Goal: Use online tool/utility: Use online tool/utility

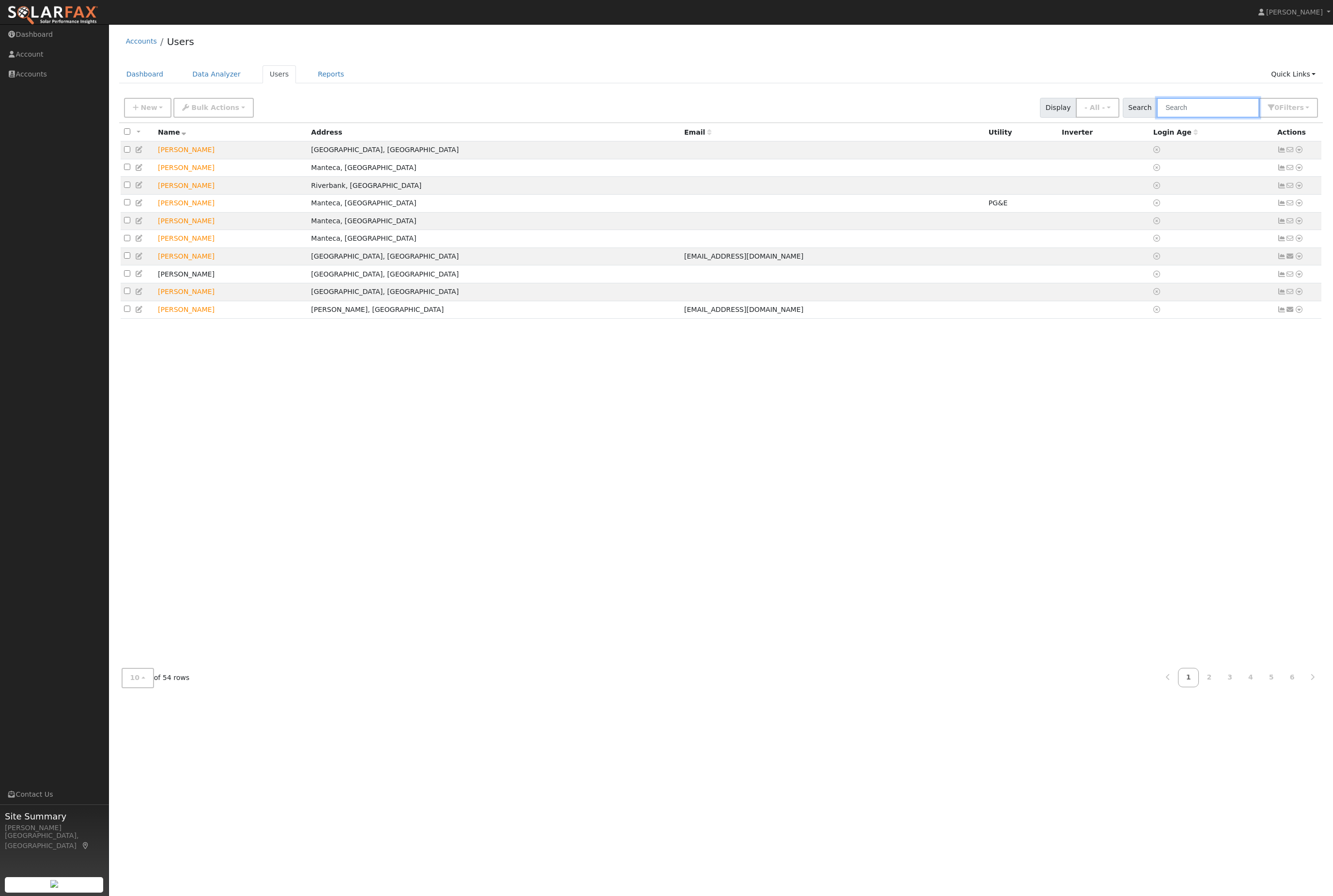
click at [1202, 117] on input "text" at bounding box center [1207, 108] width 103 height 20
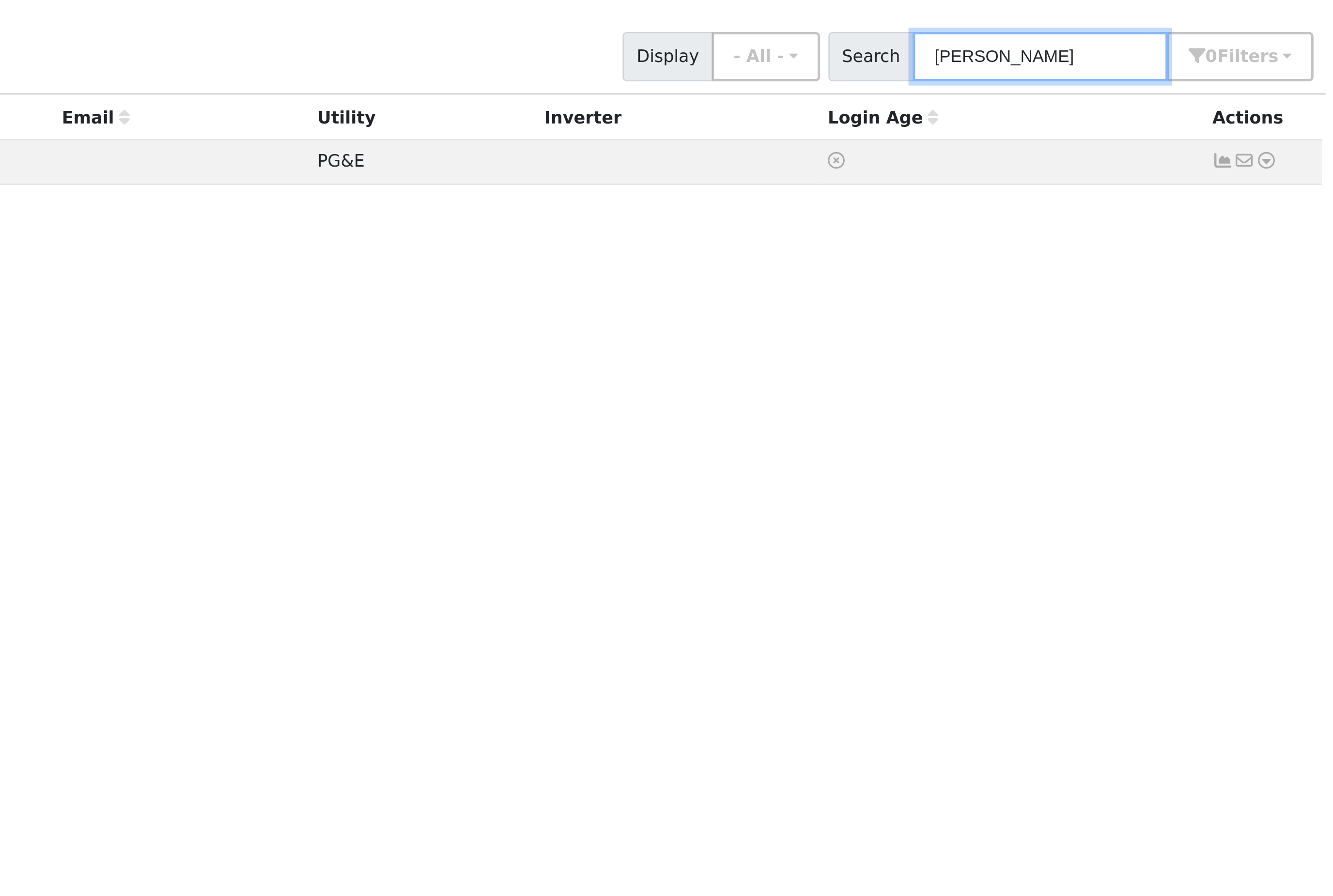
type input "darin"
click at [1294, 146] on icon at bounding box center [1299, 149] width 9 height 7
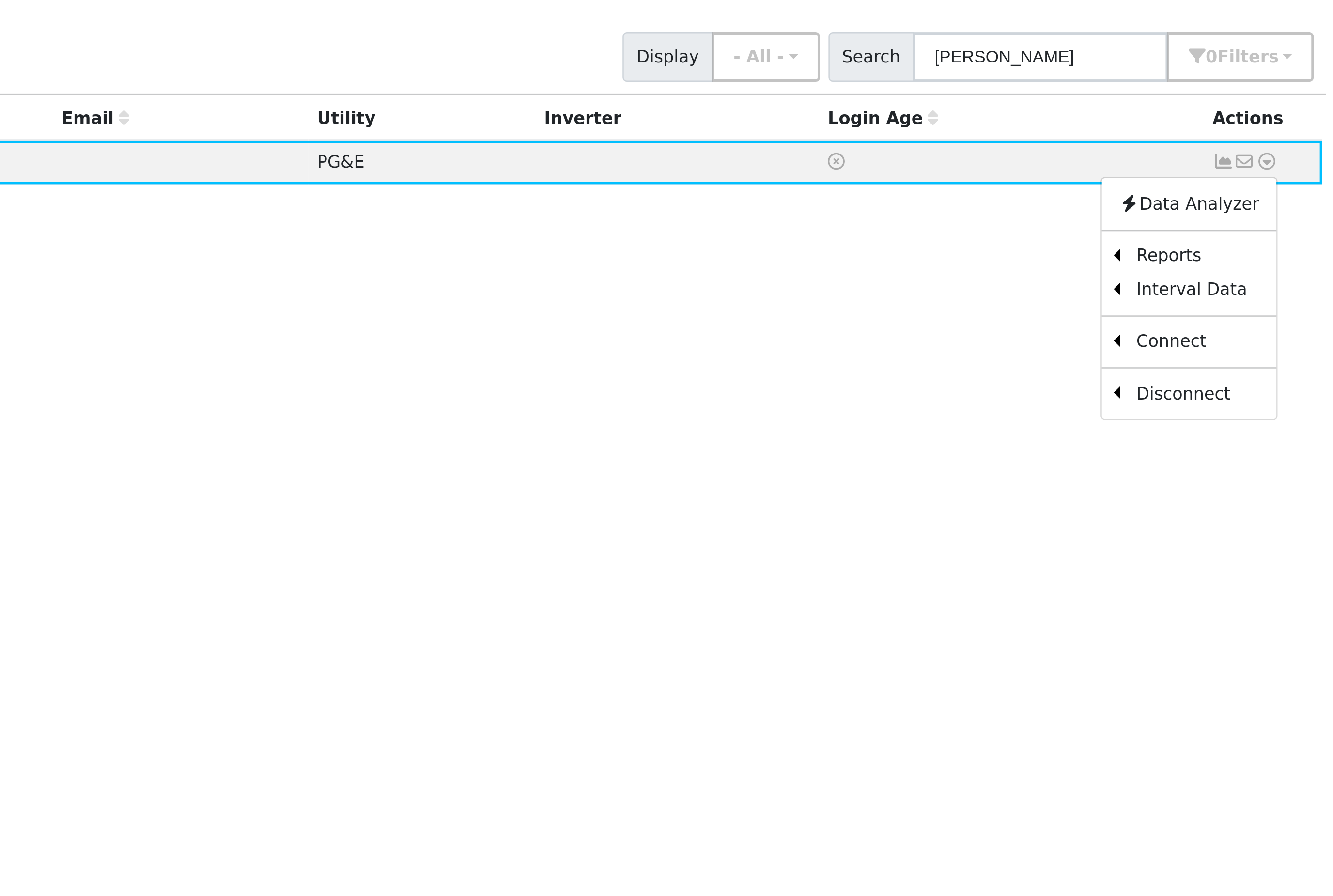
click at [0, 0] on link "Scenario" at bounding box center [0, 0] width 0 height 0
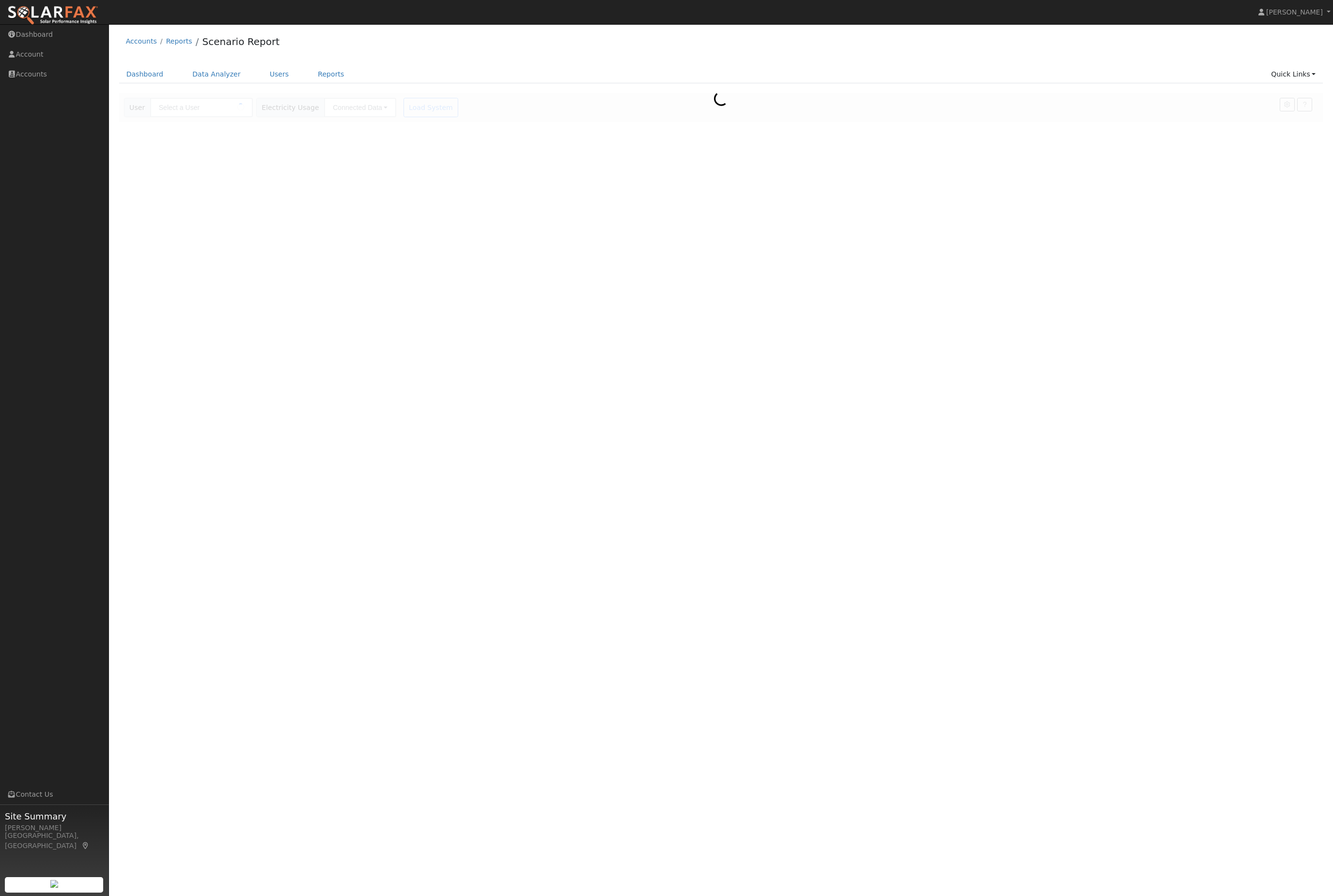
type input "[PERSON_NAME]"
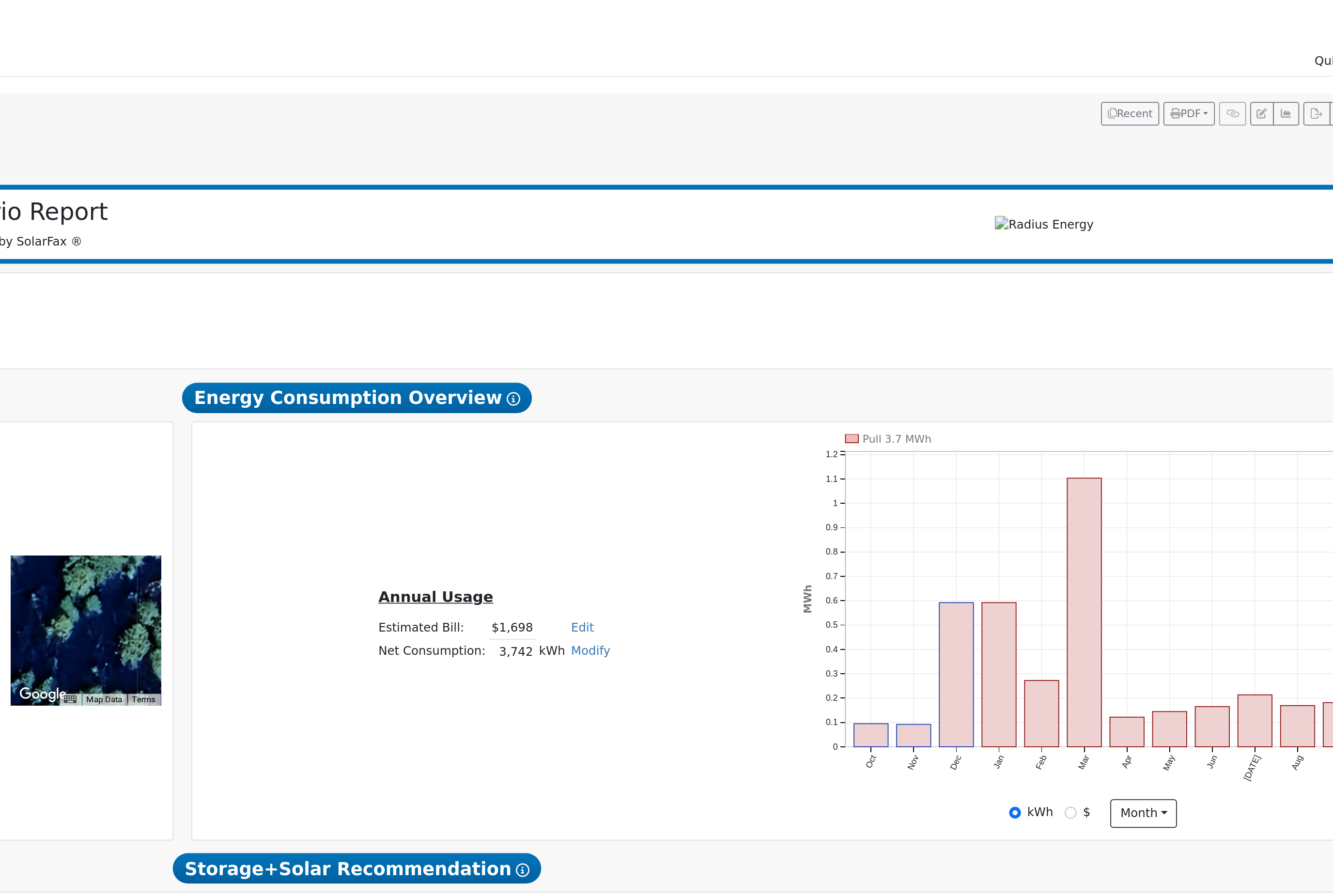
click at [1247, 98] on button "button" at bounding box center [1254, 105] width 15 height 13
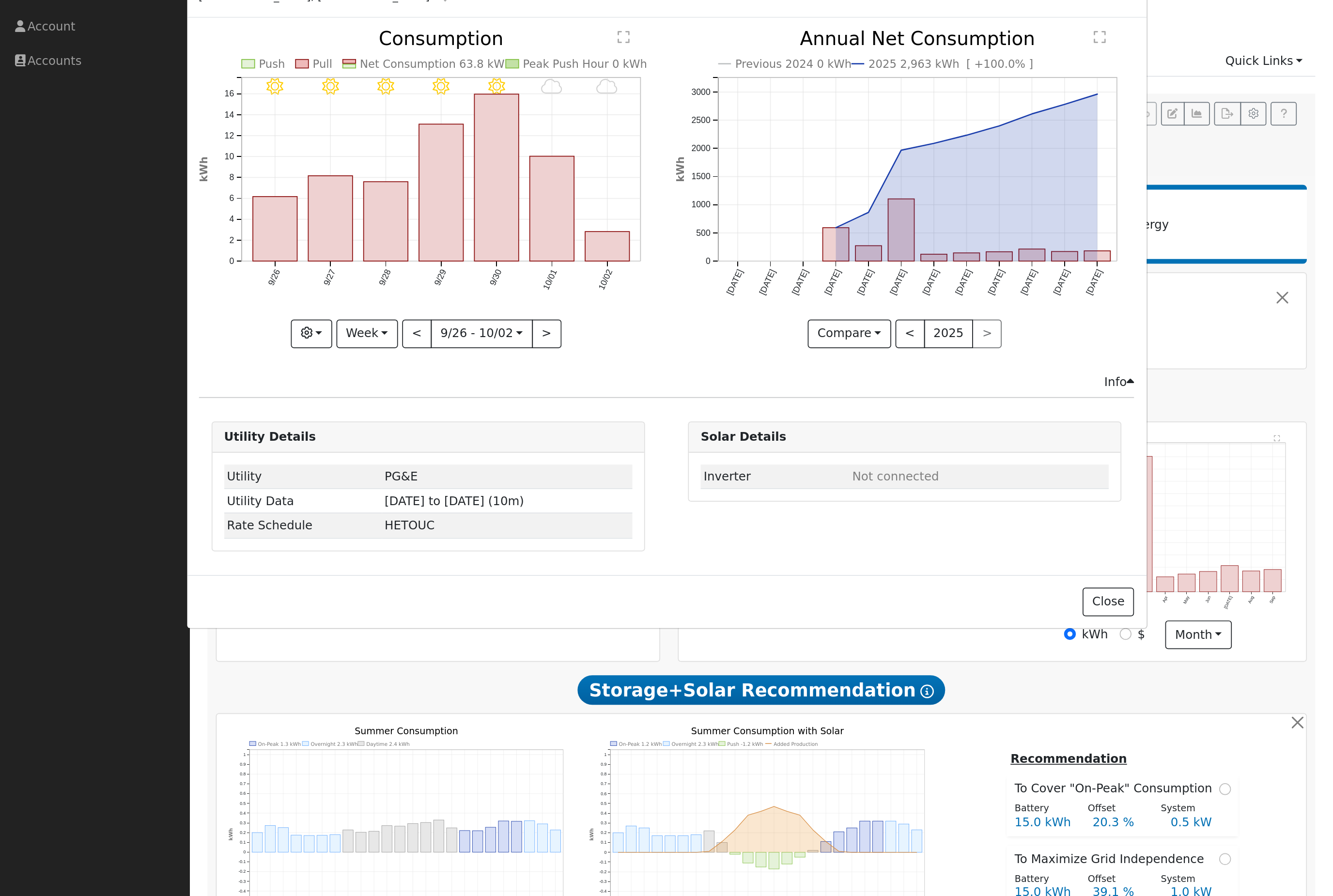
click at [216, 223] on button "Week" at bounding box center [211, 231] width 36 height 16
click at [212, 287] on link "Year" at bounding box center [227, 293] width 68 height 13
type input "2024-10-01"
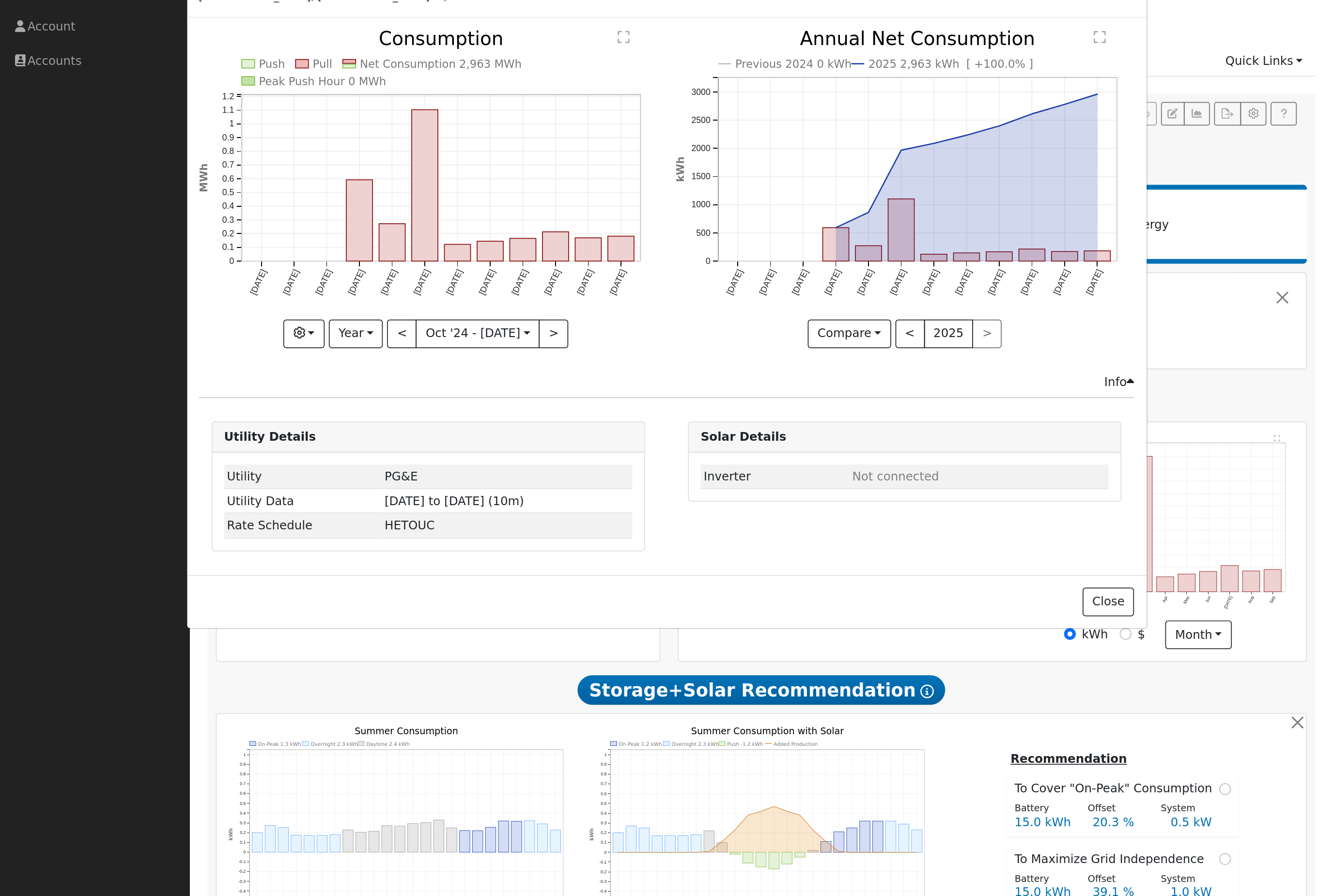
click at [172, 223] on button "button" at bounding box center [175, 231] width 24 height 16
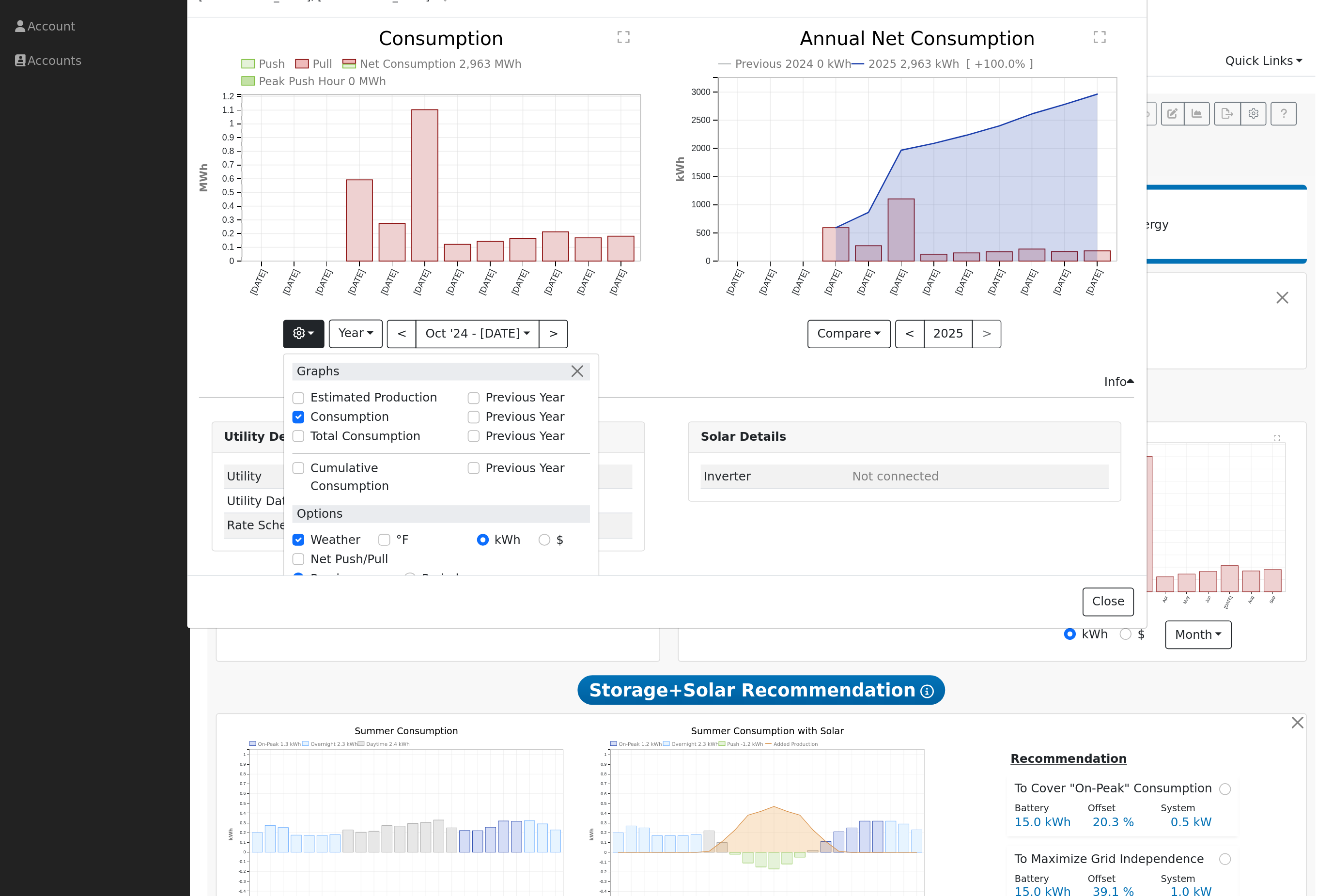
click at [269, 275] on input "Previous Year" at bounding box center [272, 278] width 7 height 7
checkbox input "true"
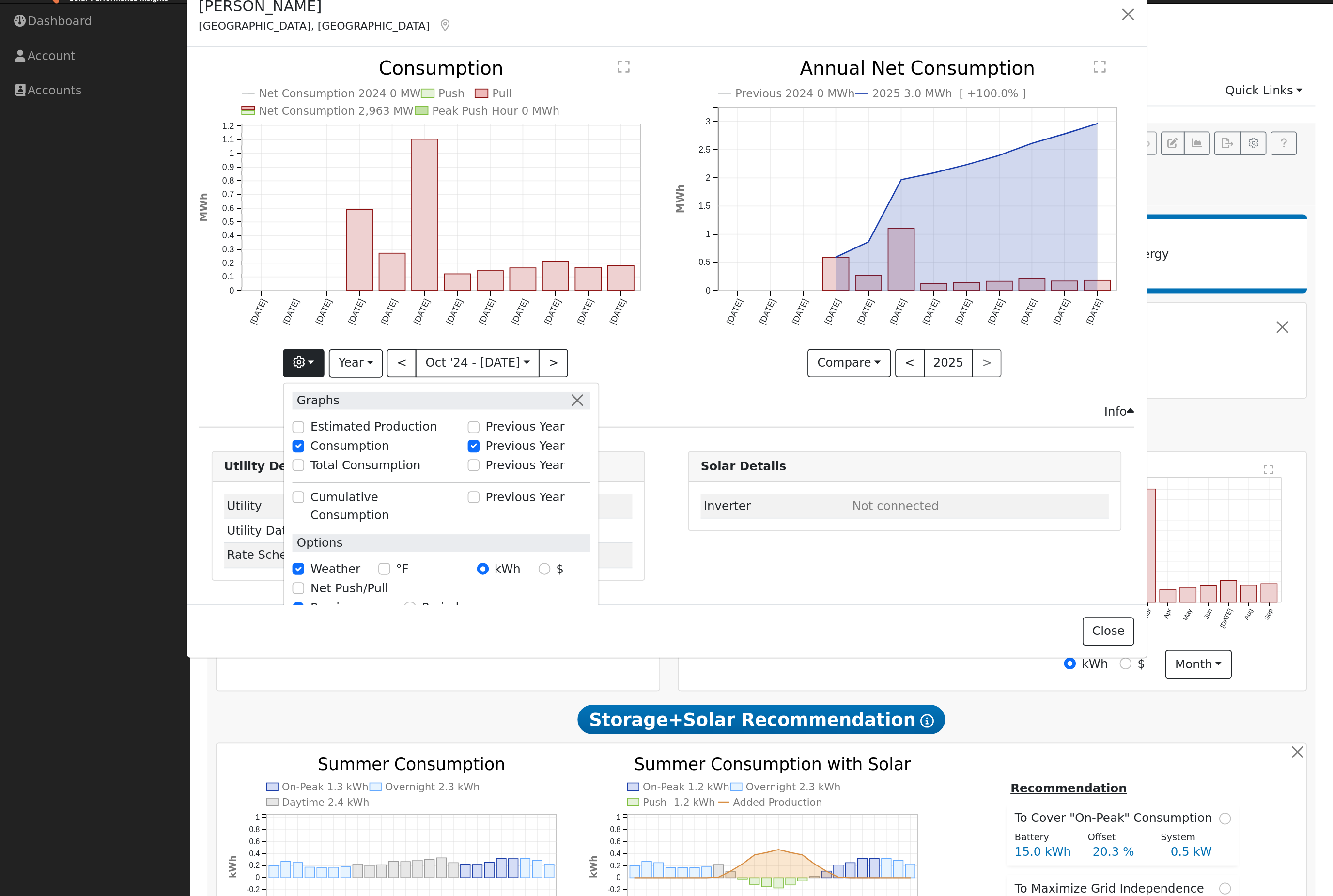
click at [641, 24] on button "button" at bounding box center [648, 30] width 13 height 13
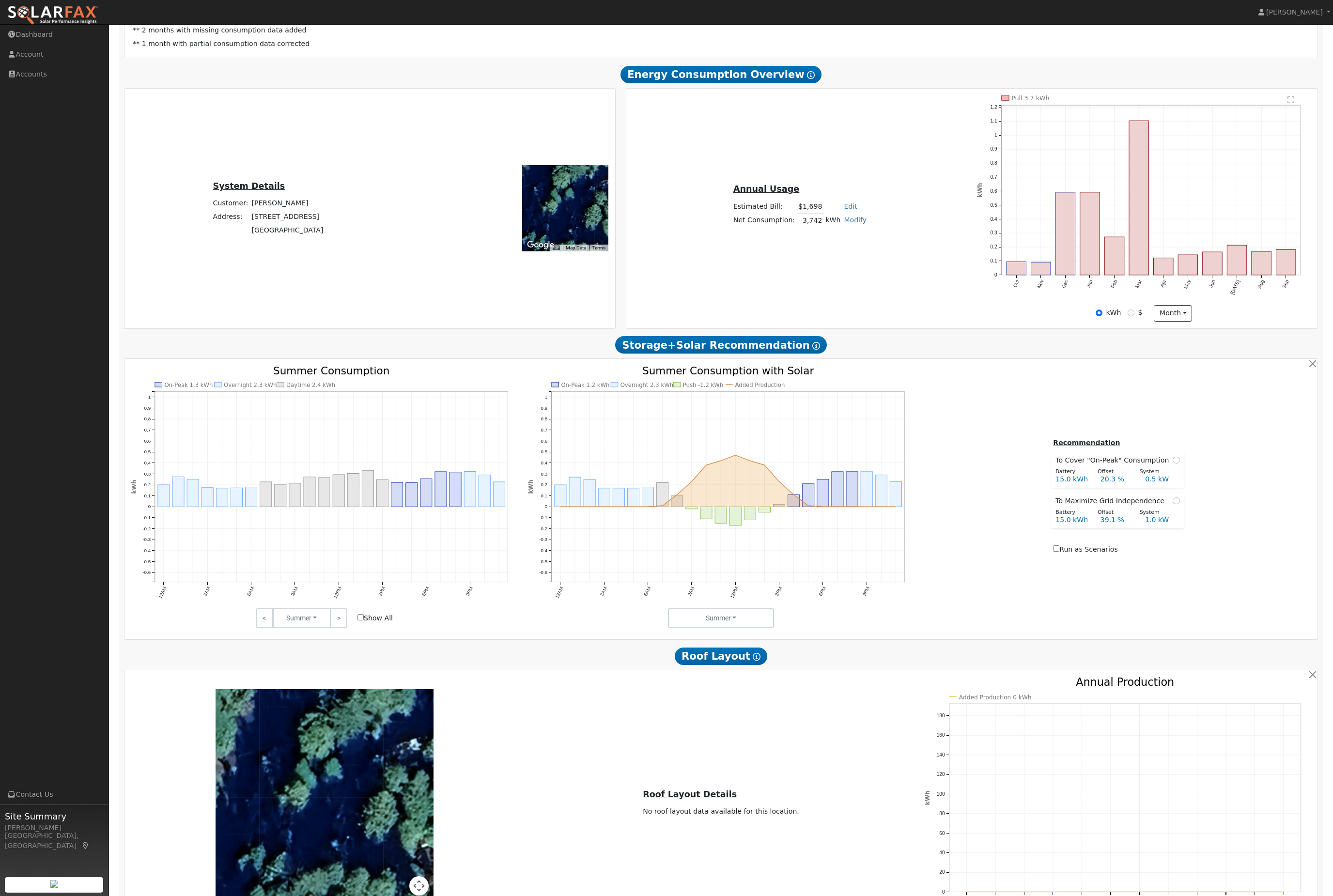
scroll to position [155, 0]
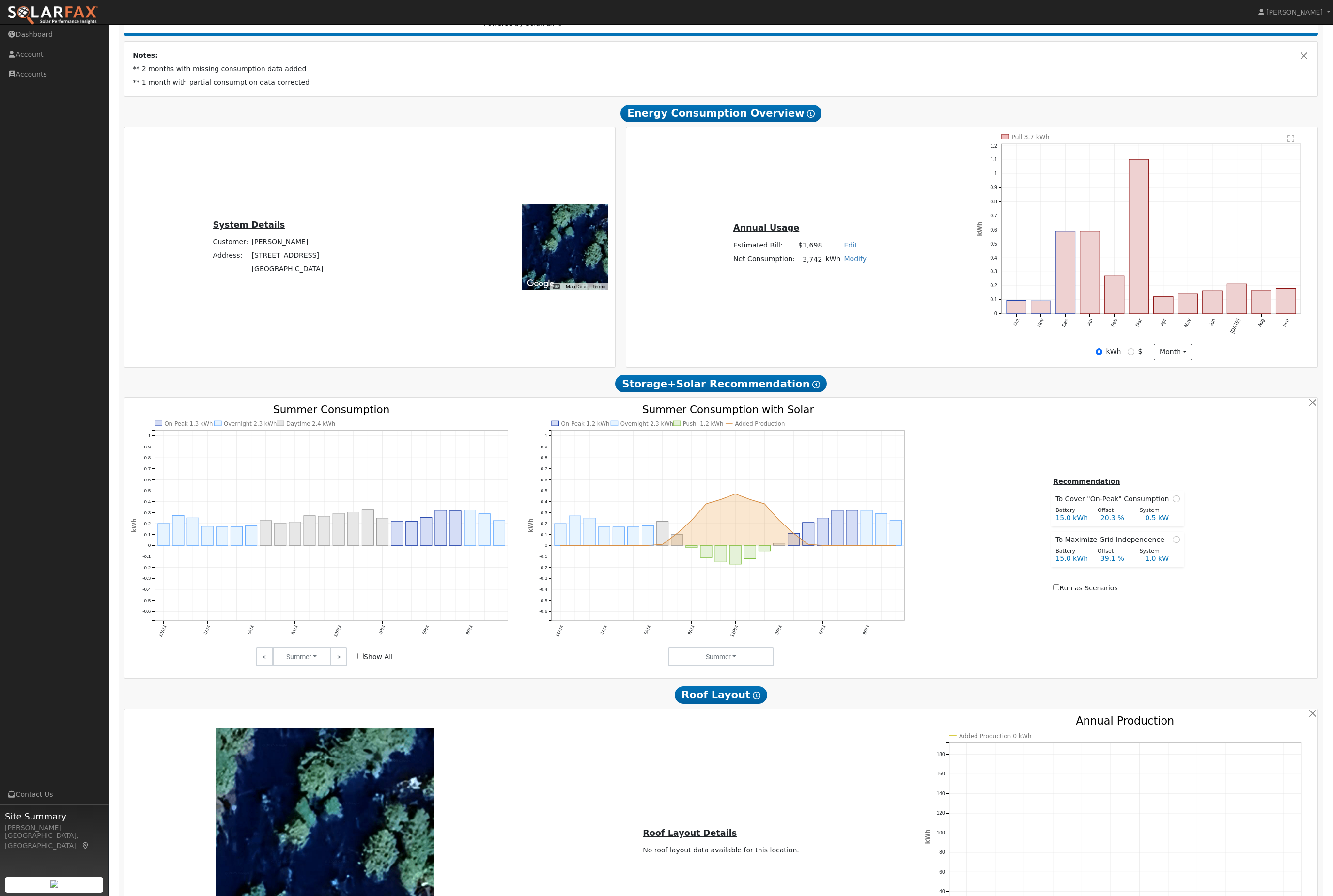
click at [1138, 357] on label "$" at bounding box center [1141, 351] width 4 height 10
click at [1134, 355] on input "$" at bounding box center [1130, 351] width 7 height 7
radio input "true"
radio input "false"
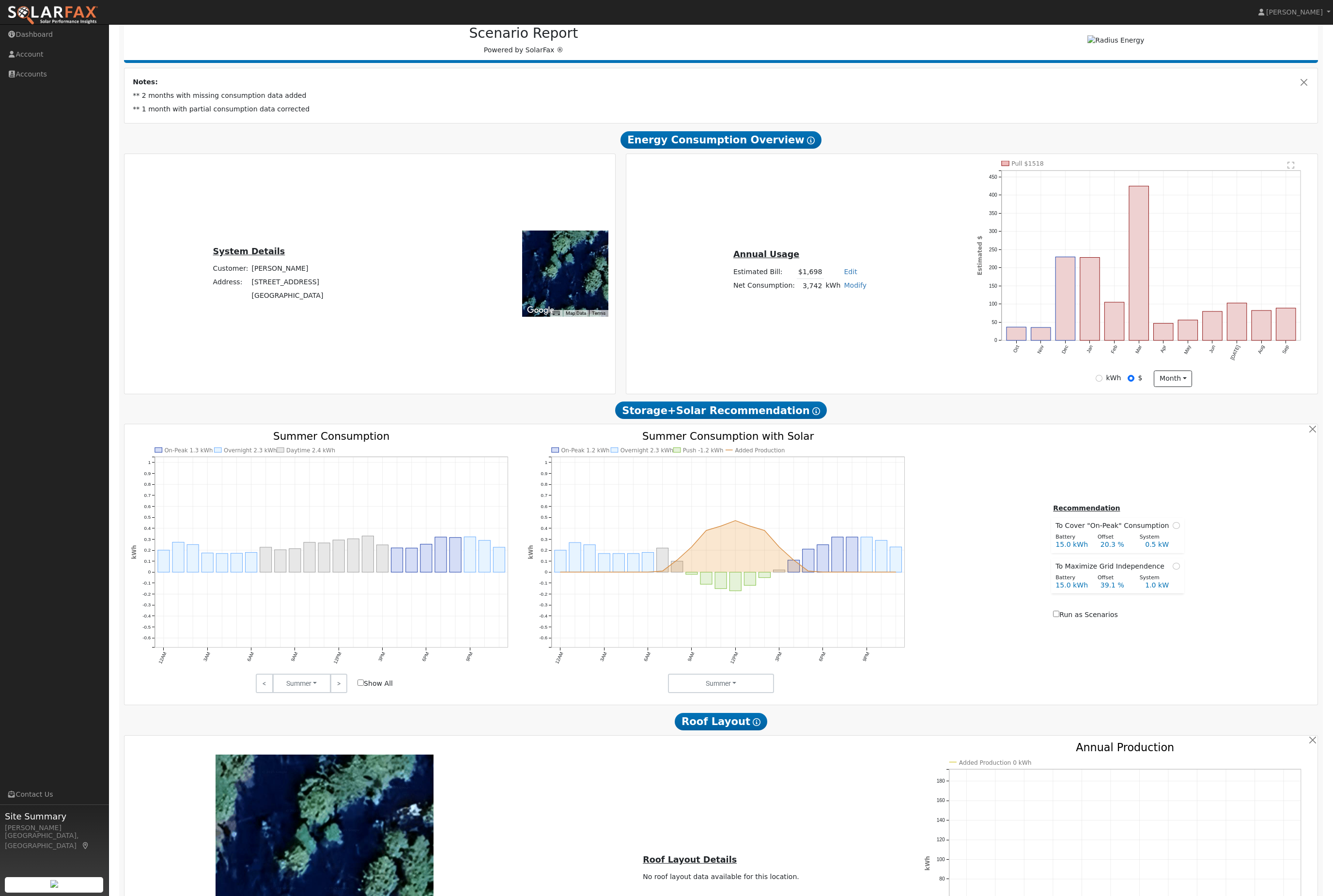
scroll to position [0, 0]
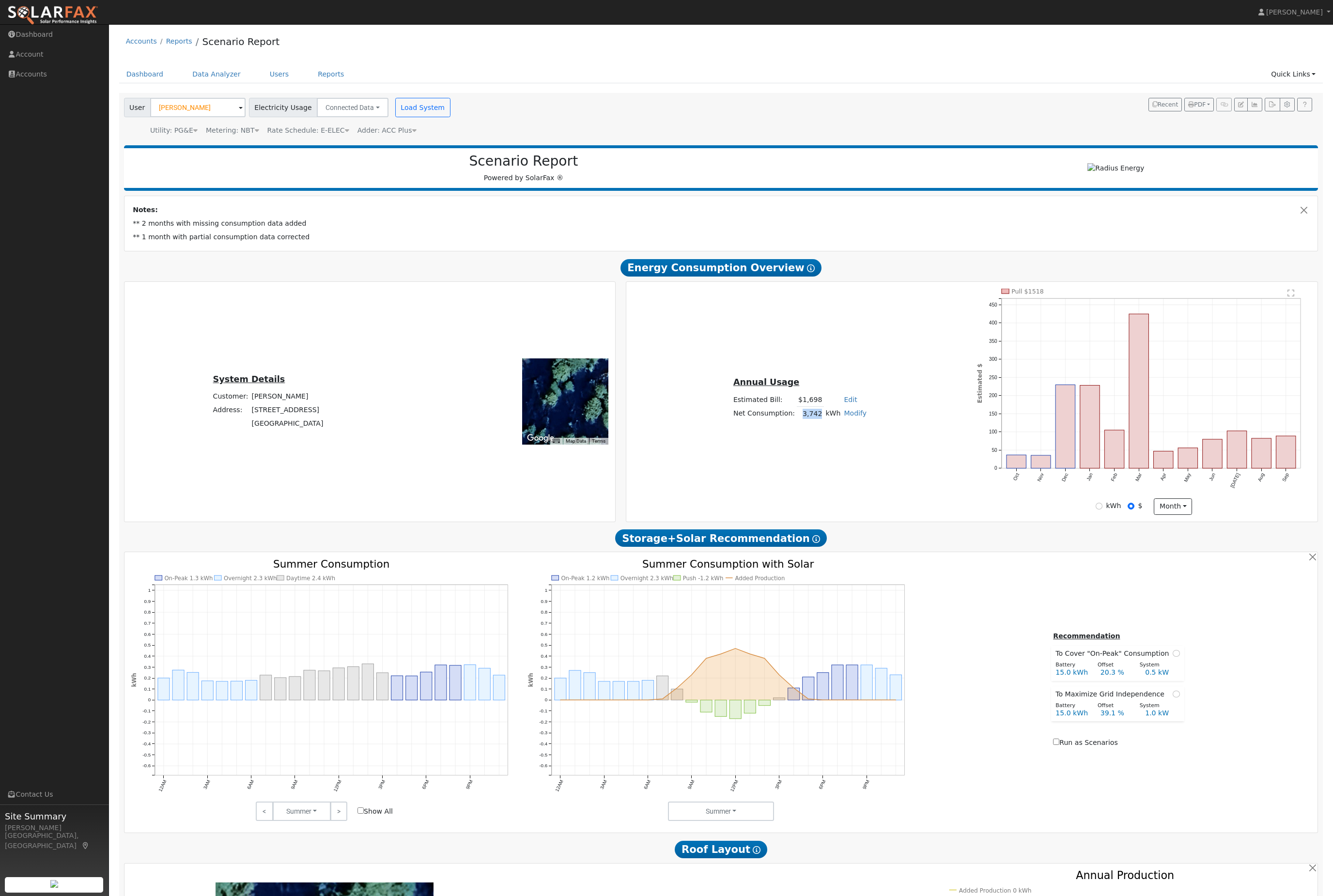
copy td "3,742"
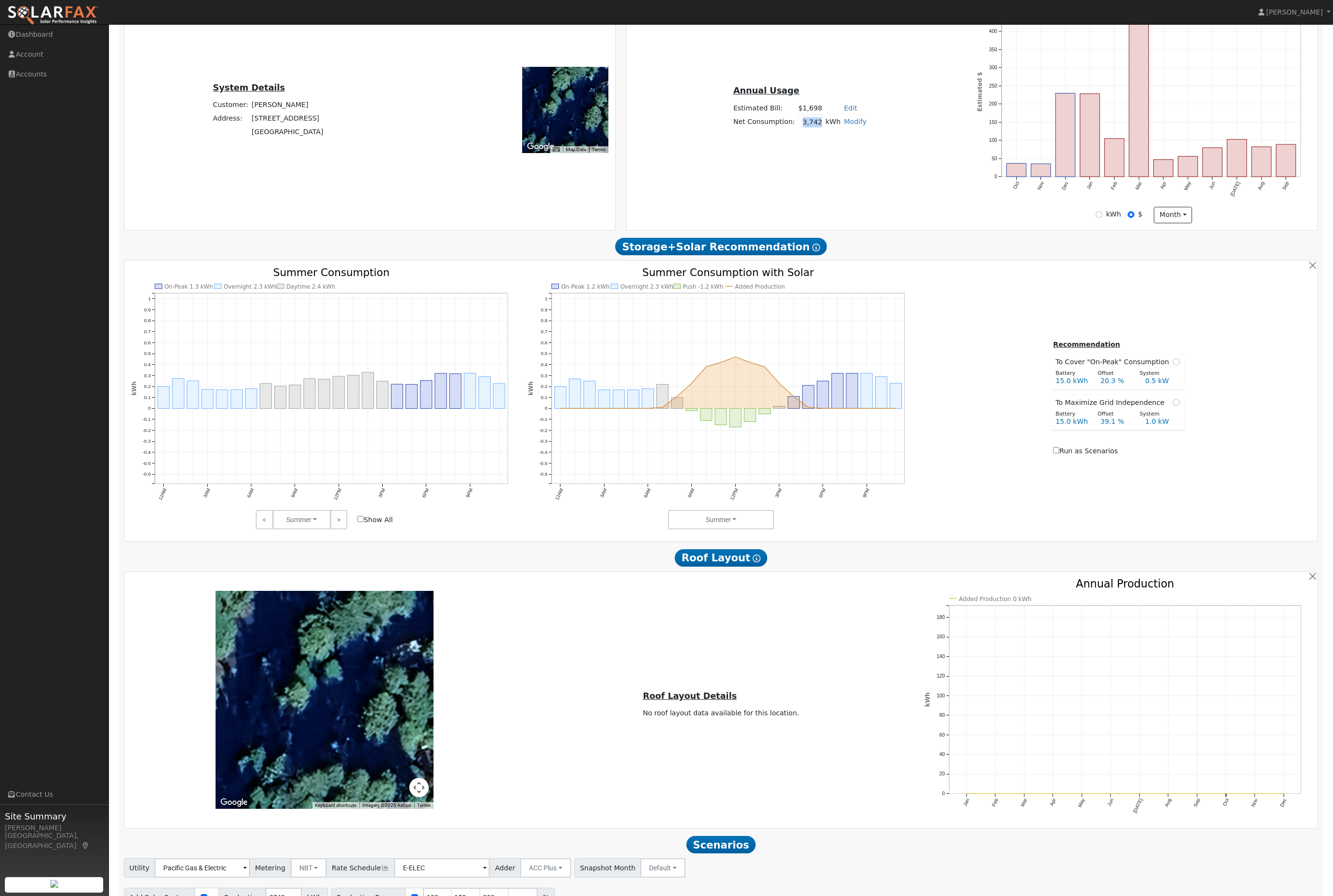
scroll to position [315, 0]
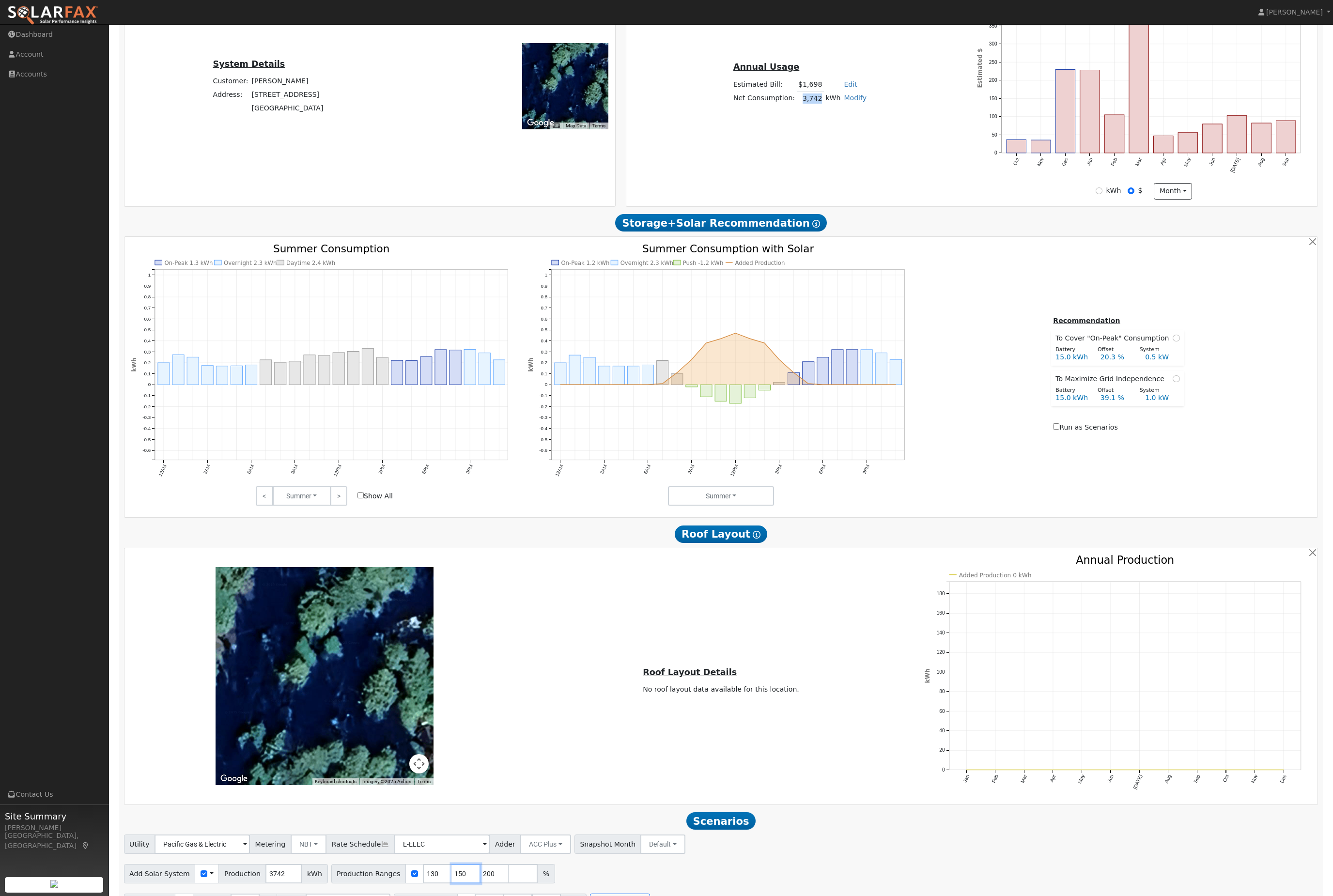
click at [481, 883] on input "150" at bounding box center [465, 874] width 29 height 19
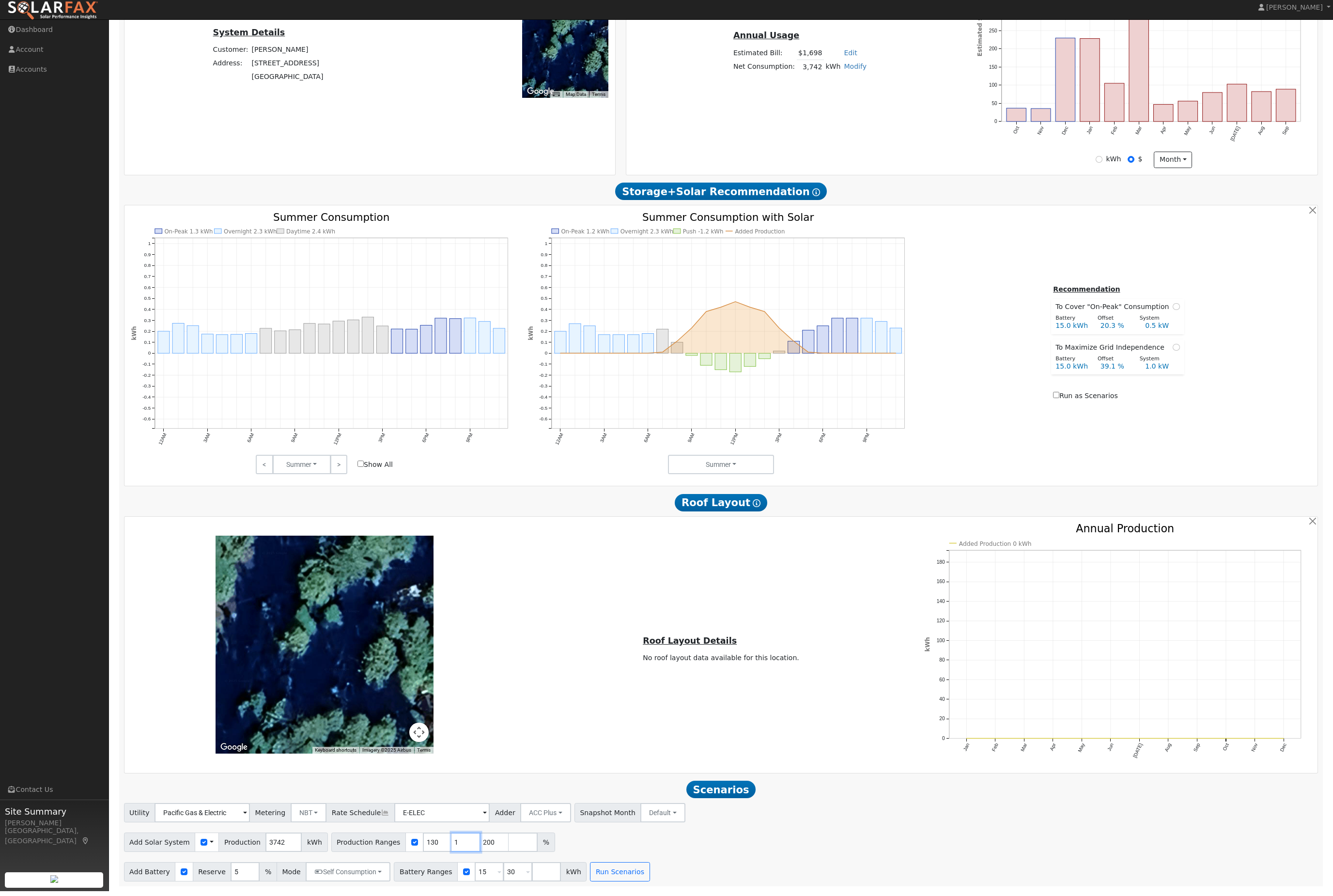
type input "200"
type input "2"
click at [438, 843] on input "130" at bounding box center [437, 847] width 29 height 19
type input "1"
type input "200"
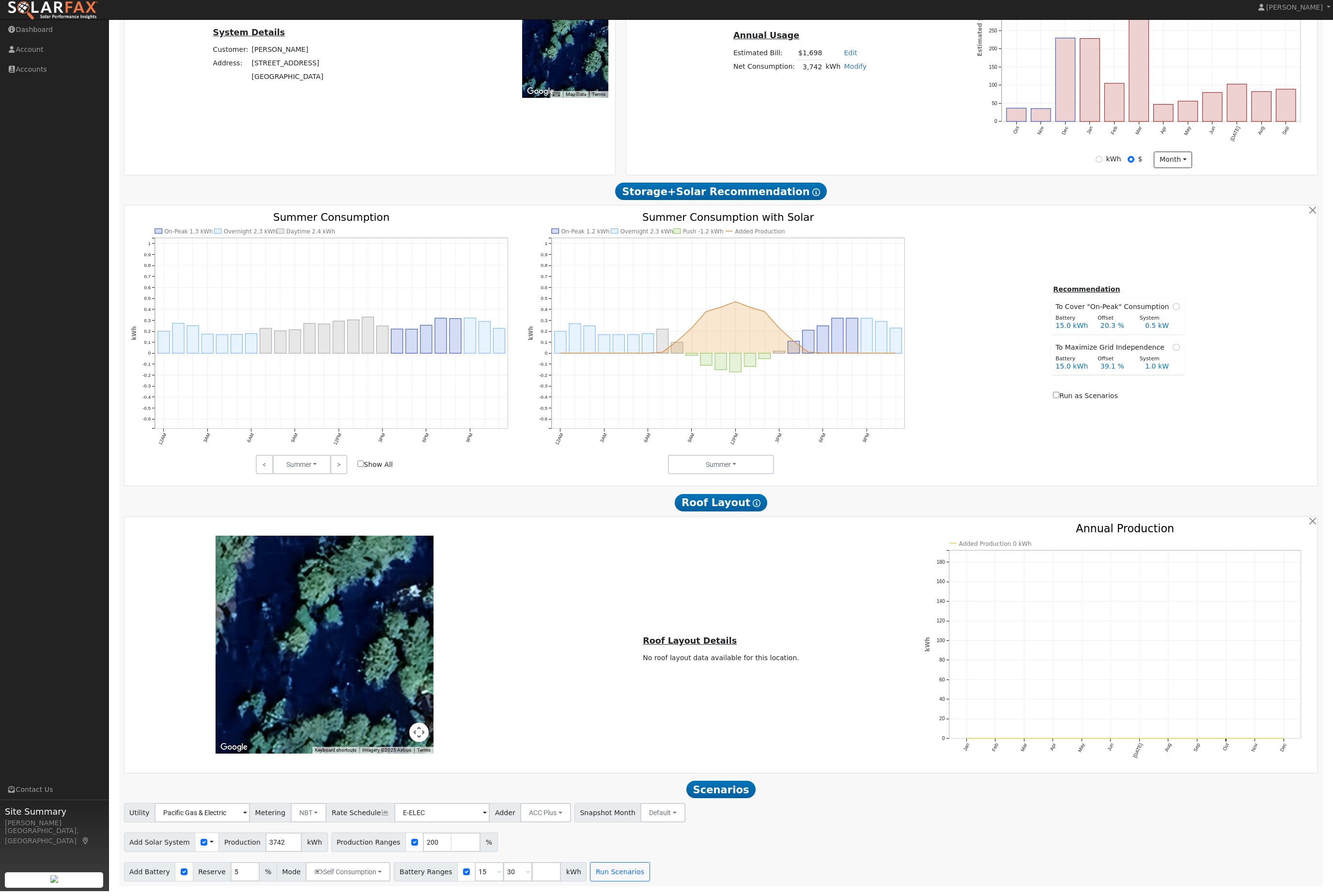
click at [504, 867] on input "15" at bounding box center [489, 877] width 29 height 19
type input "30"
type input "3"
type input "13.5"
click at [658, 851] on div "Utility Pacific Gas & Electric Metering NBT NEM NBT Rate Schedule E-ELEC Adder …" at bounding box center [721, 847] width 1204 height 79
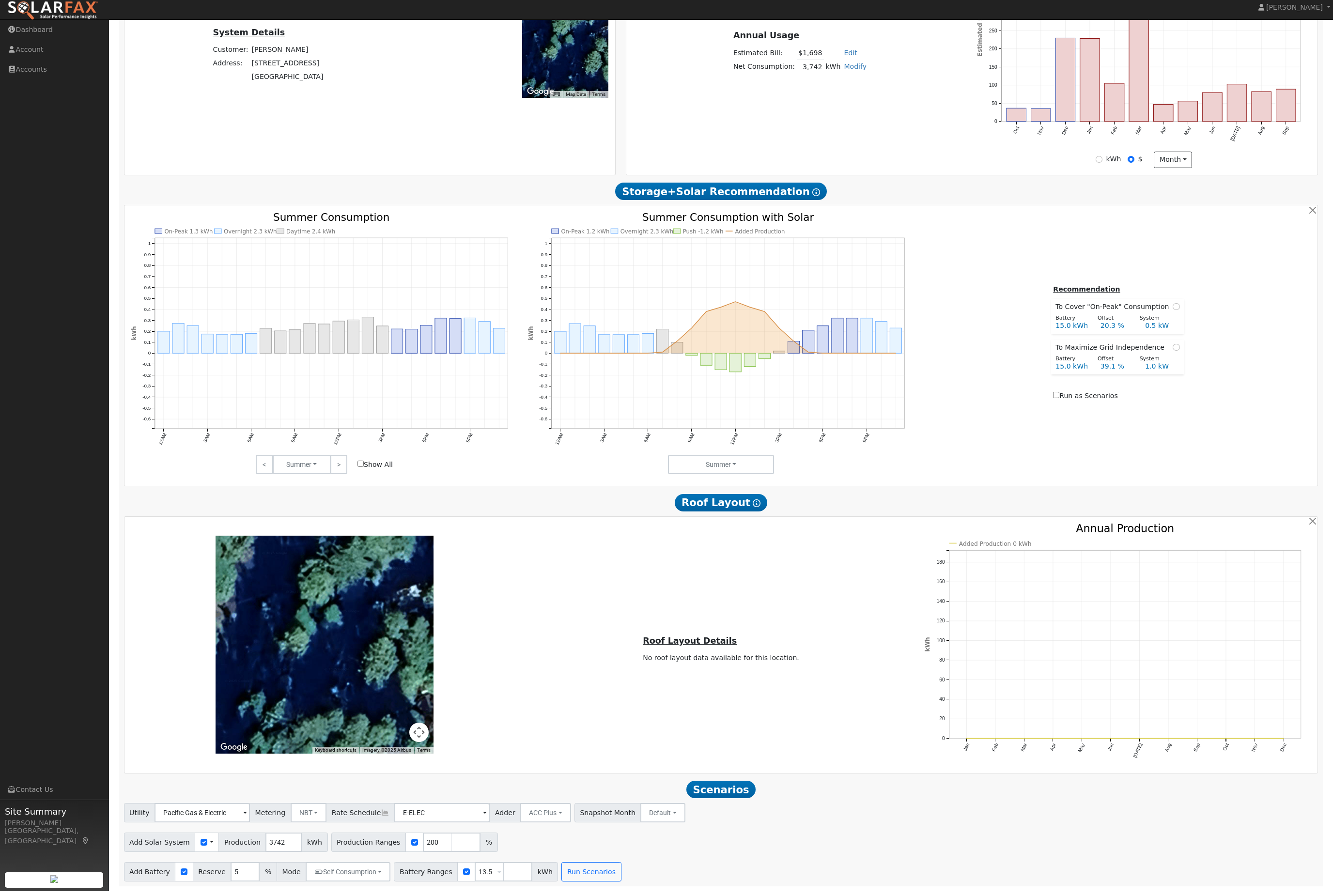
click at [621, 874] on button "Run Scenarios" at bounding box center [591, 877] width 59 height 19
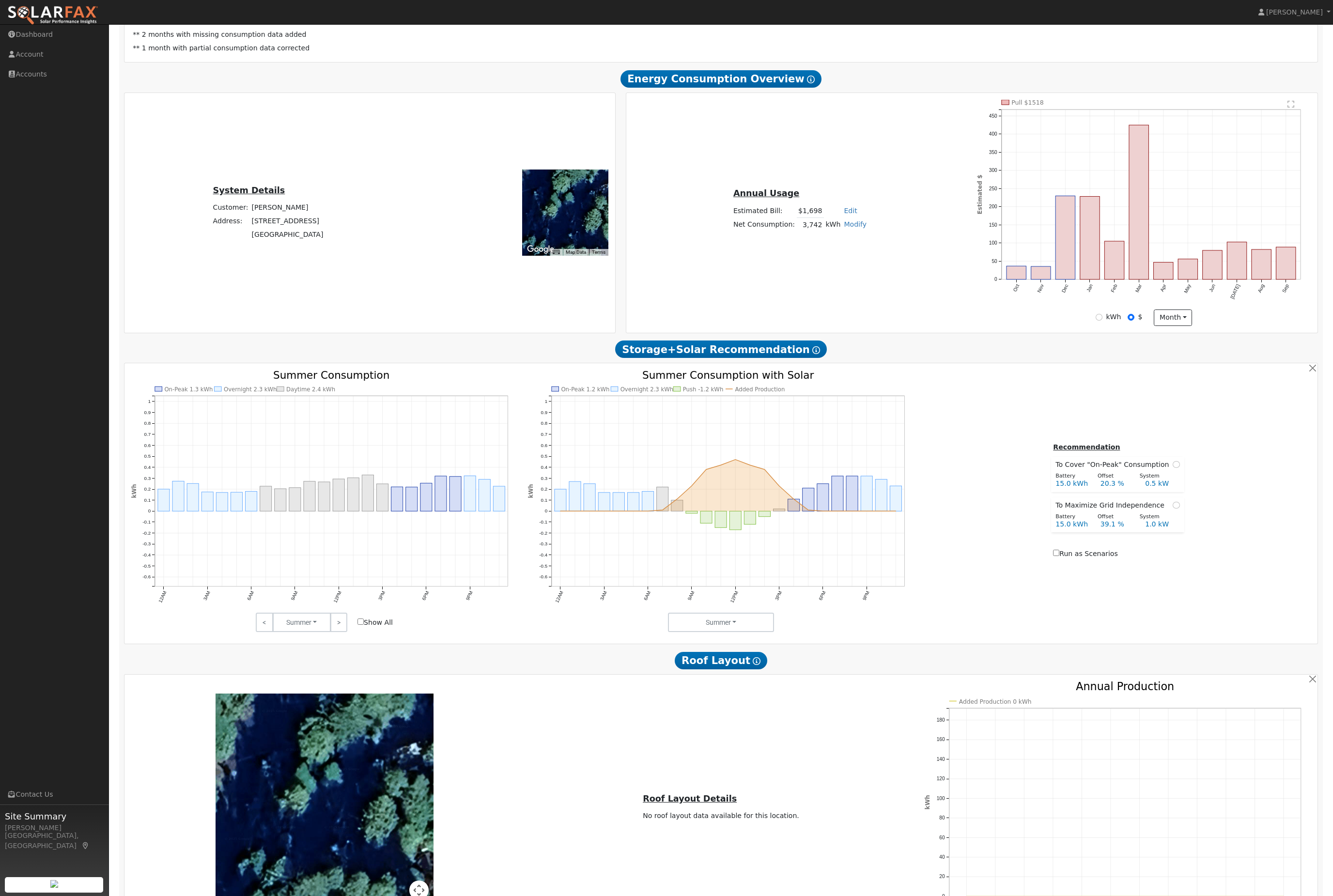
scroll to position [0, 0]
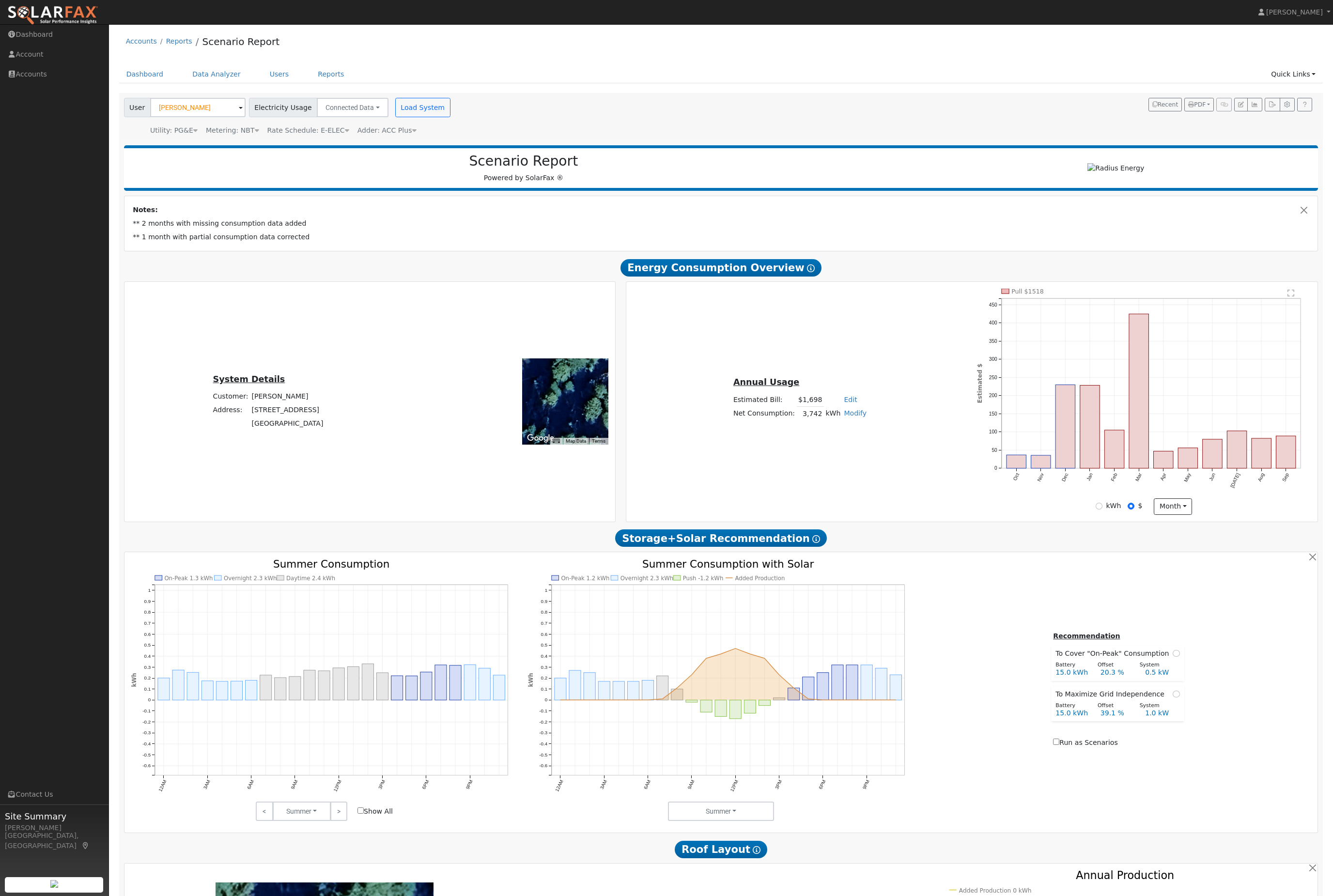
type input "5.0"
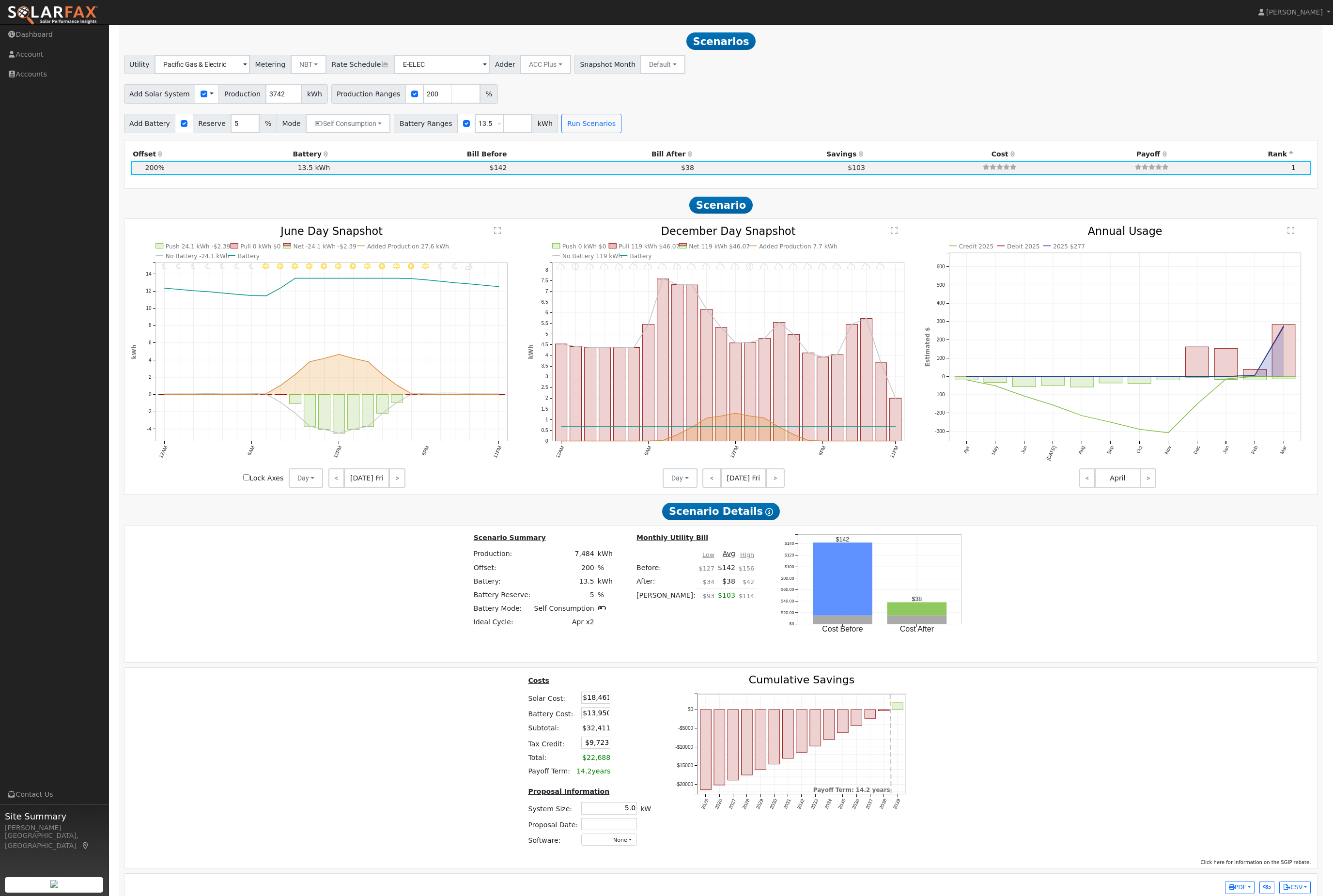
scroll to position [1006, 0]
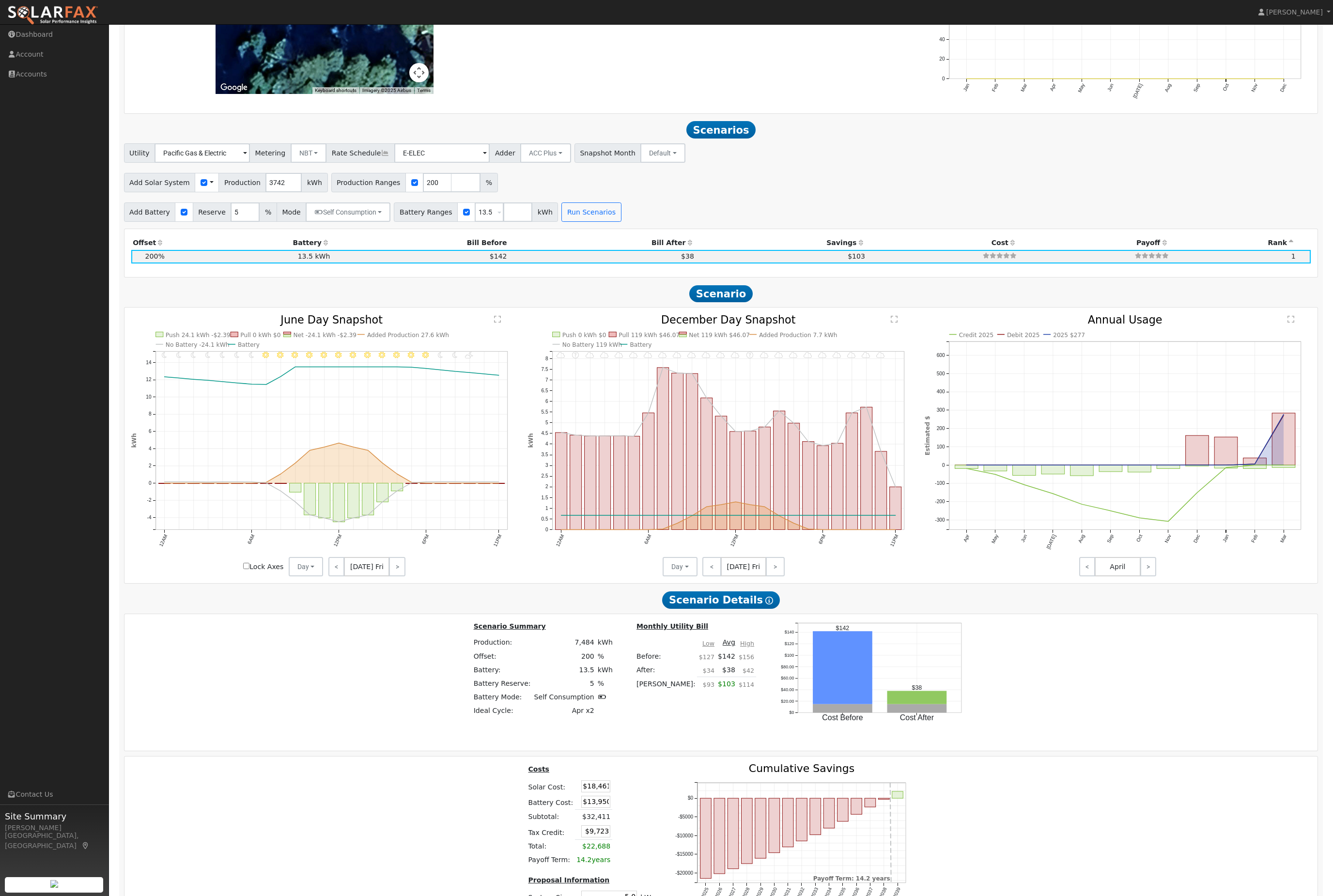
click at [1271, 465] on rect "onclick=""" at bounding box center [1282, 439] width 23 height 52
click at [1288, 497] on div at bounding box center [1118, 436] width 397 height 243
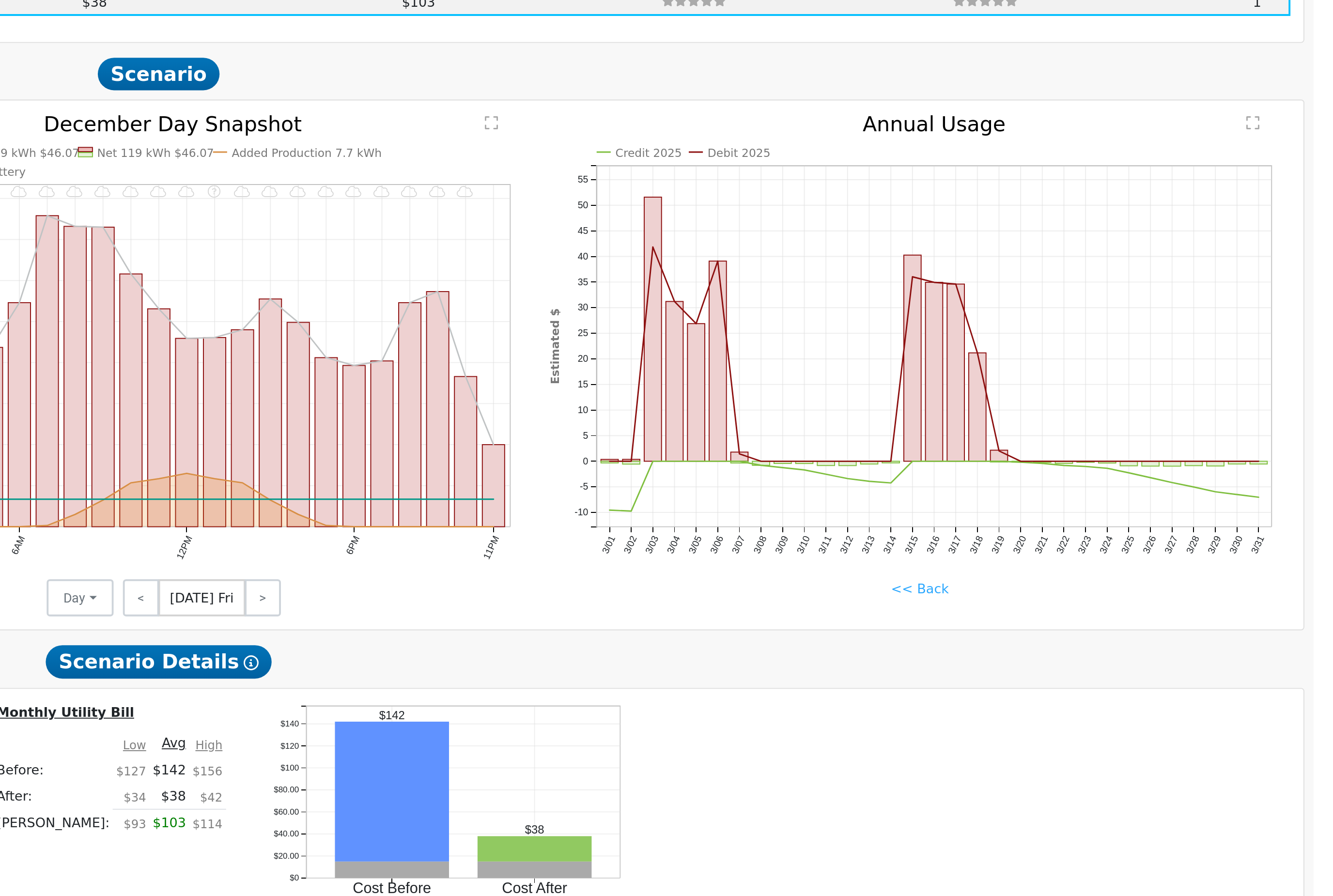
scroll to position [1068, 0]
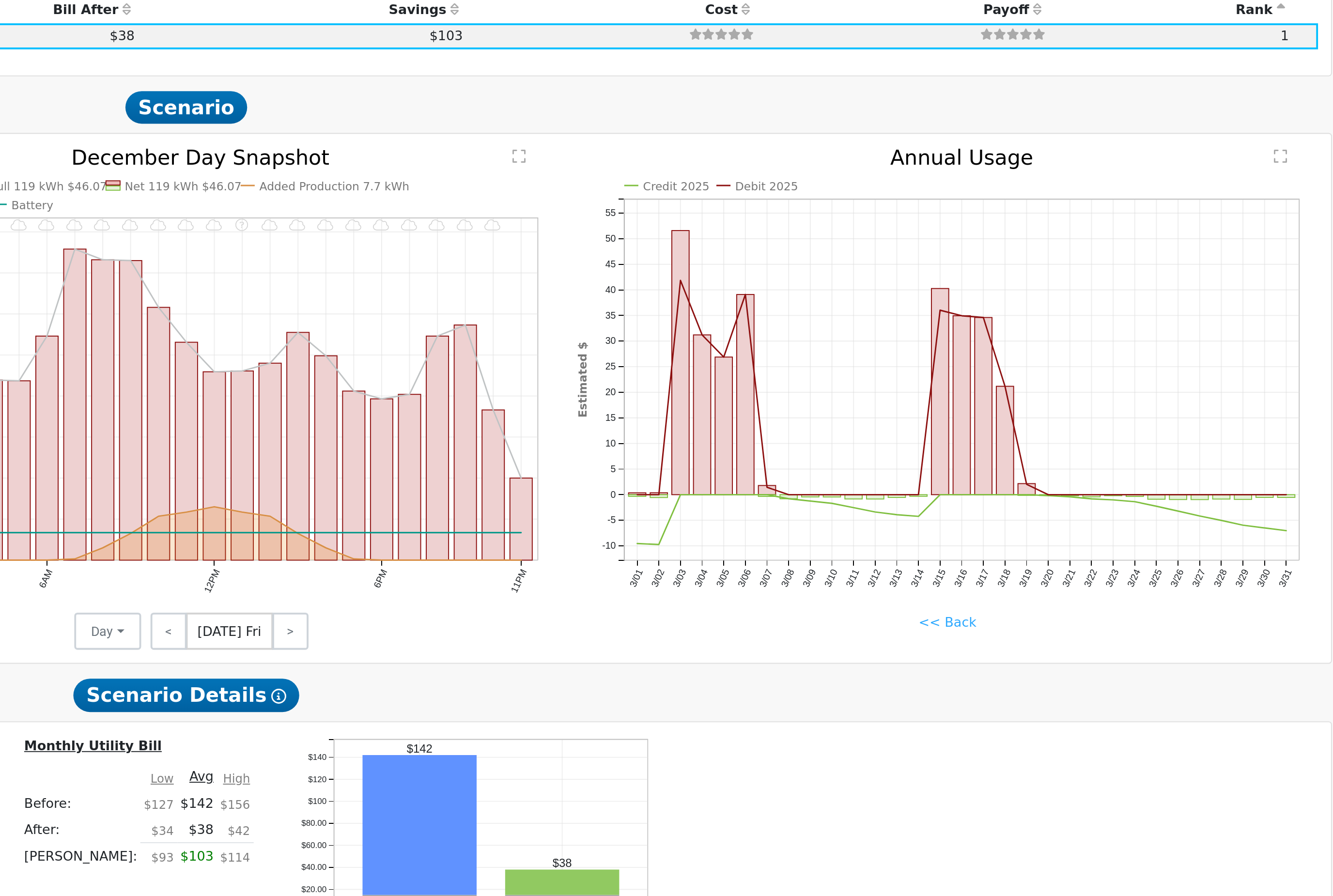
click at [1102, 495] on link "<< Back" at bounding box center [1117, 500] width 30 height 10
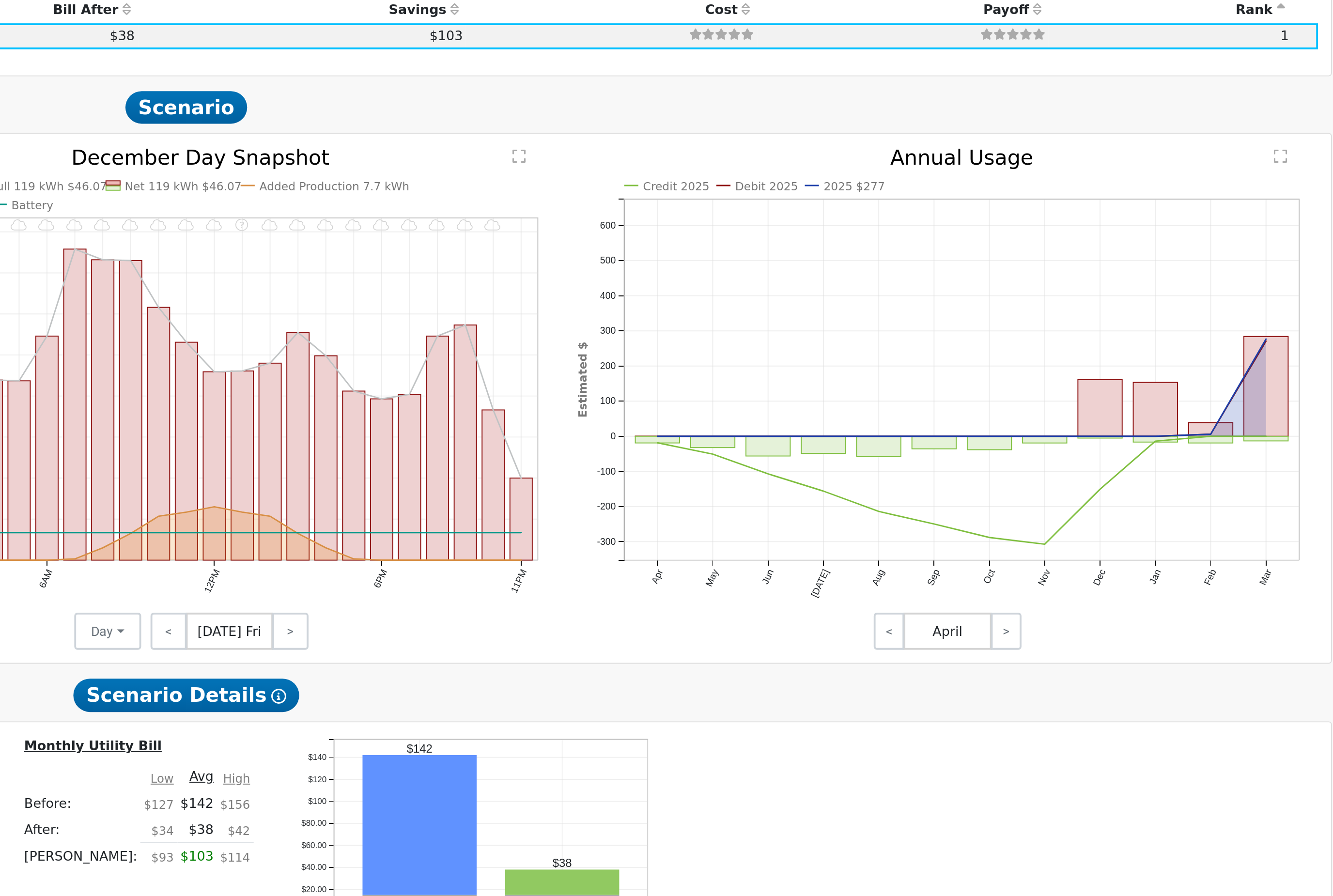
click at [1288, 253] on text "" at bounding box center [1291, 257] width 7 height 7
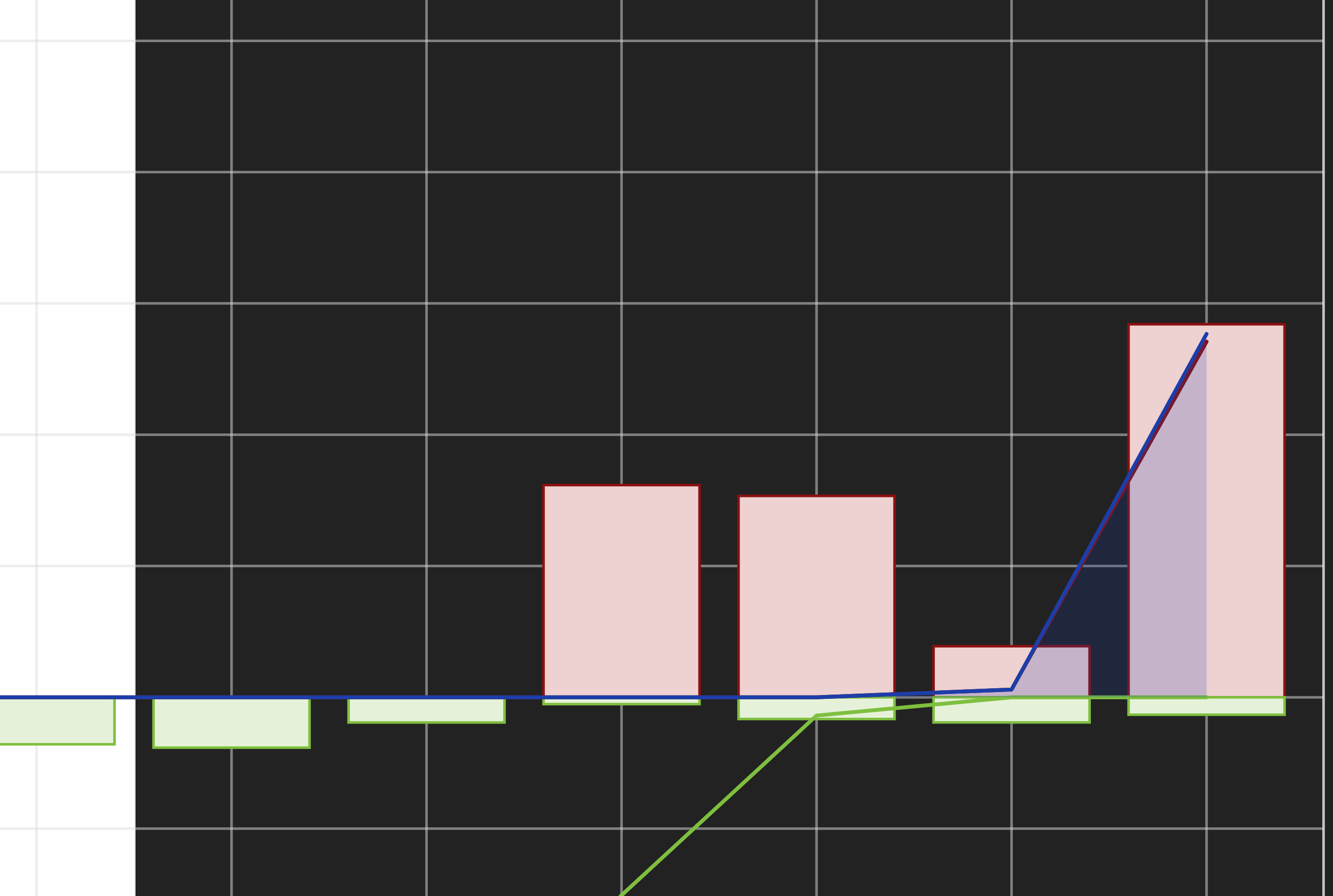
scroll to position [917, 0]
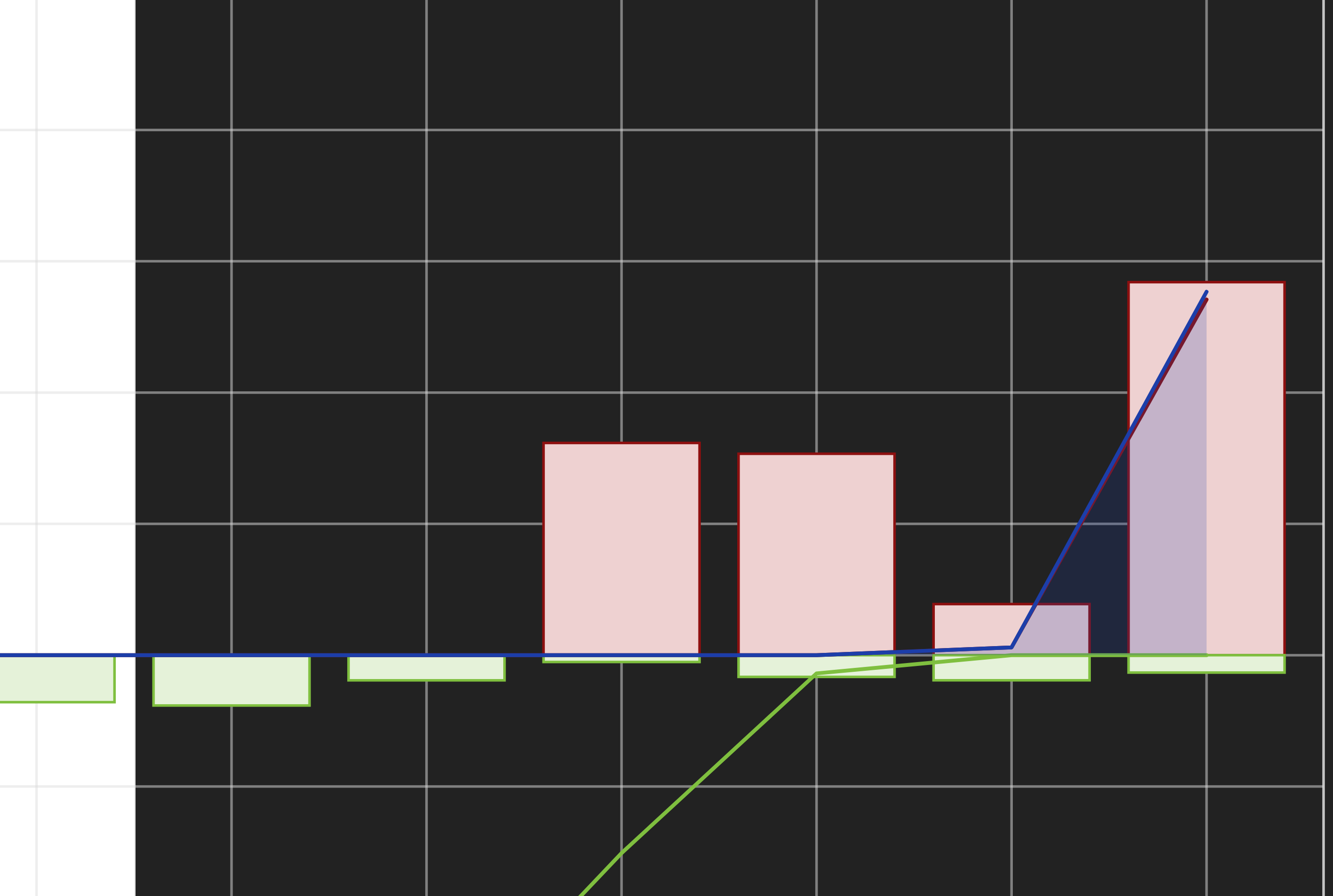
click at [1212, 345] on rect "onclick=""" at bounding box center [1252, 441] width 81 height 194
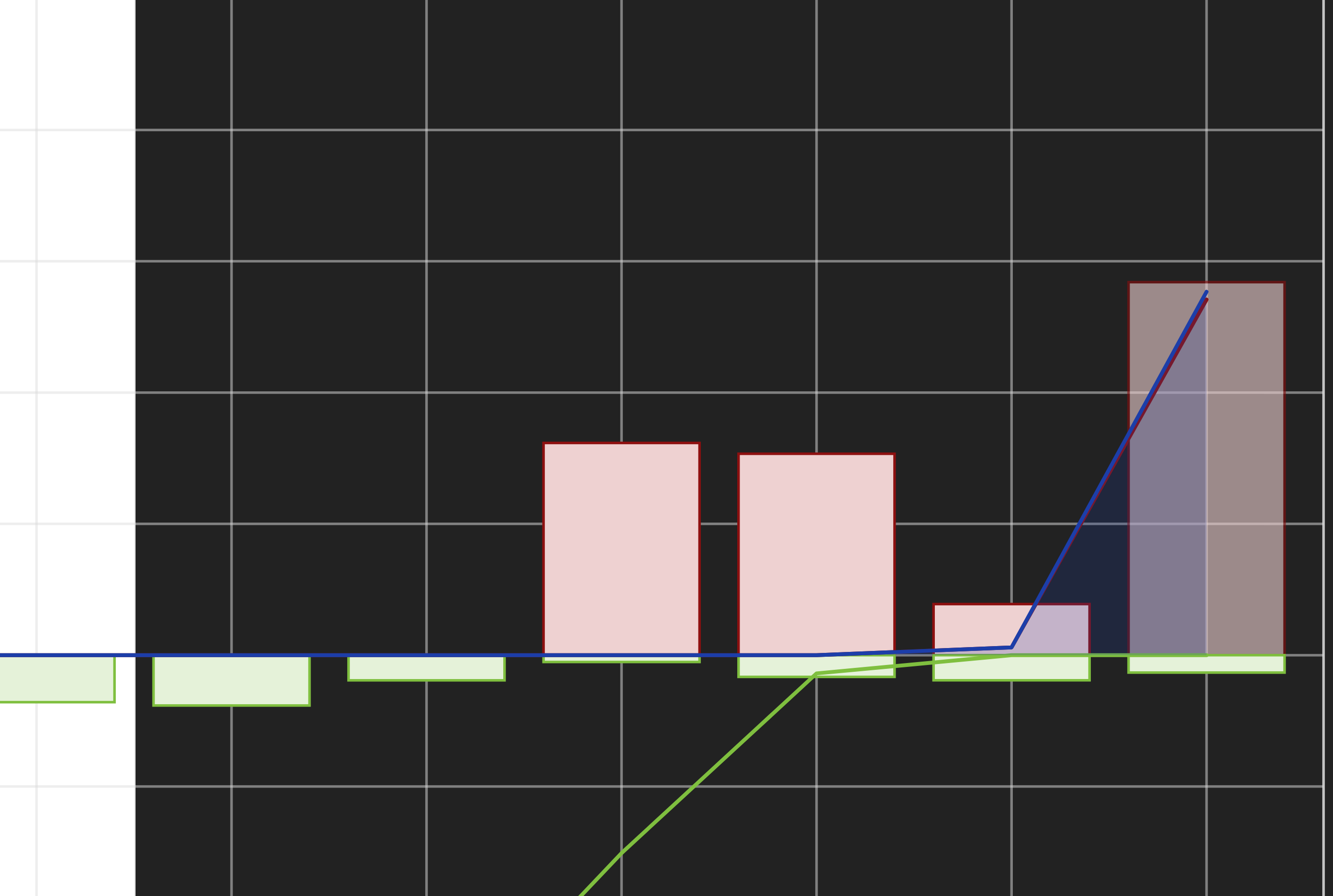
click at [1212, 345] on rect "onclick=""" at bounding box center [1252, 441] width 81 height 194
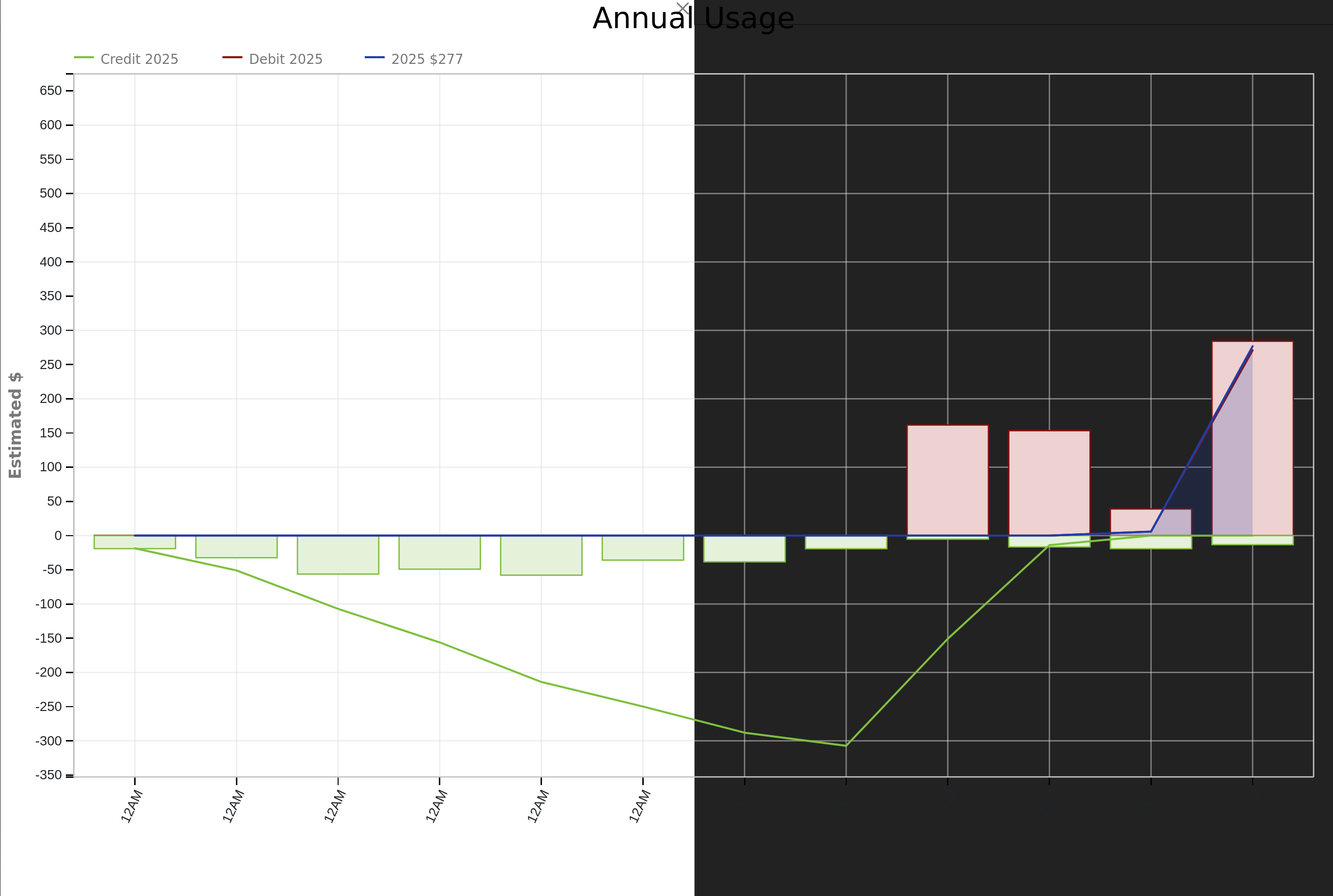
scroll to position [0, 0]
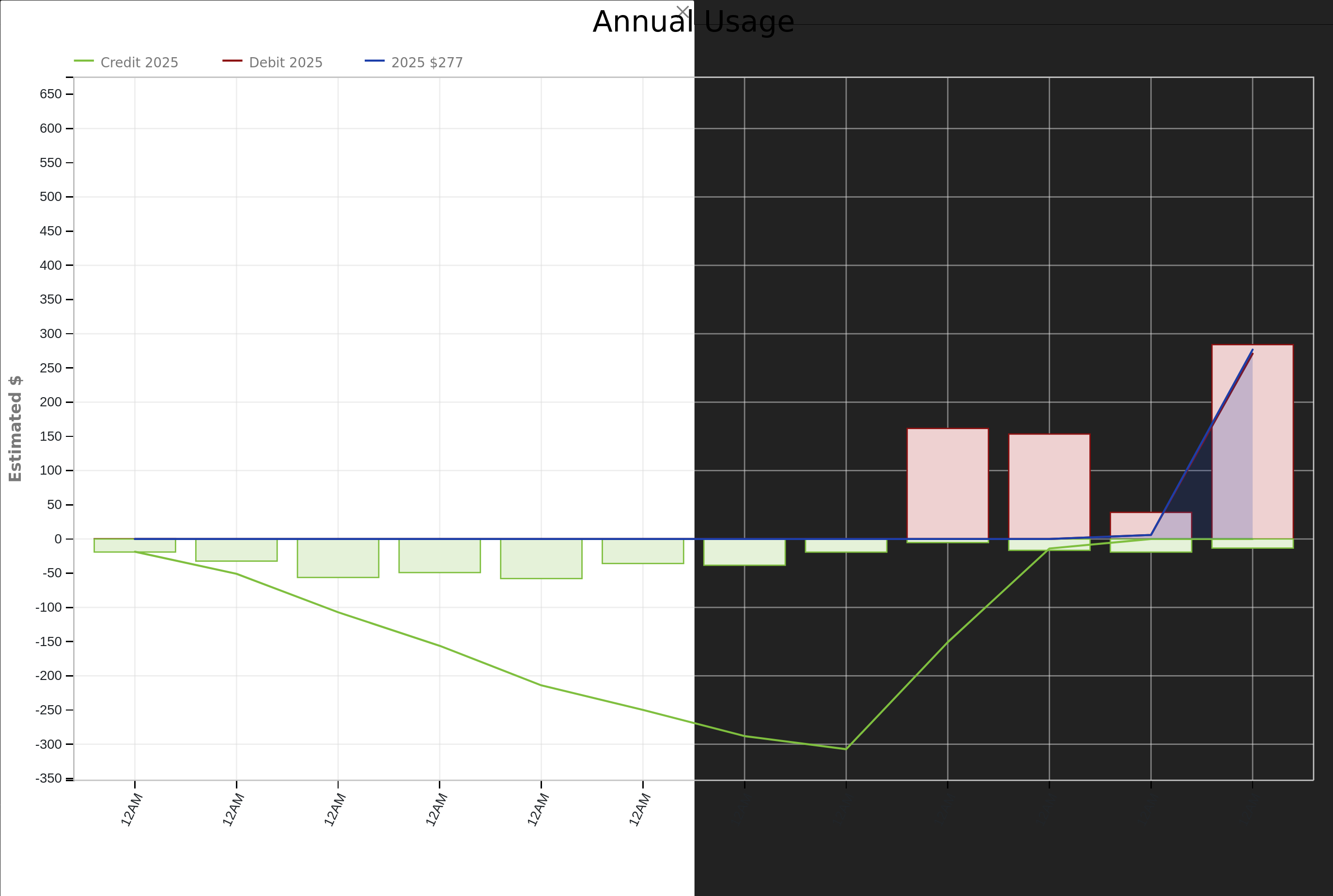
click at [682, 16] on button "button" at bounding box center [683, 12] width 19 height 19
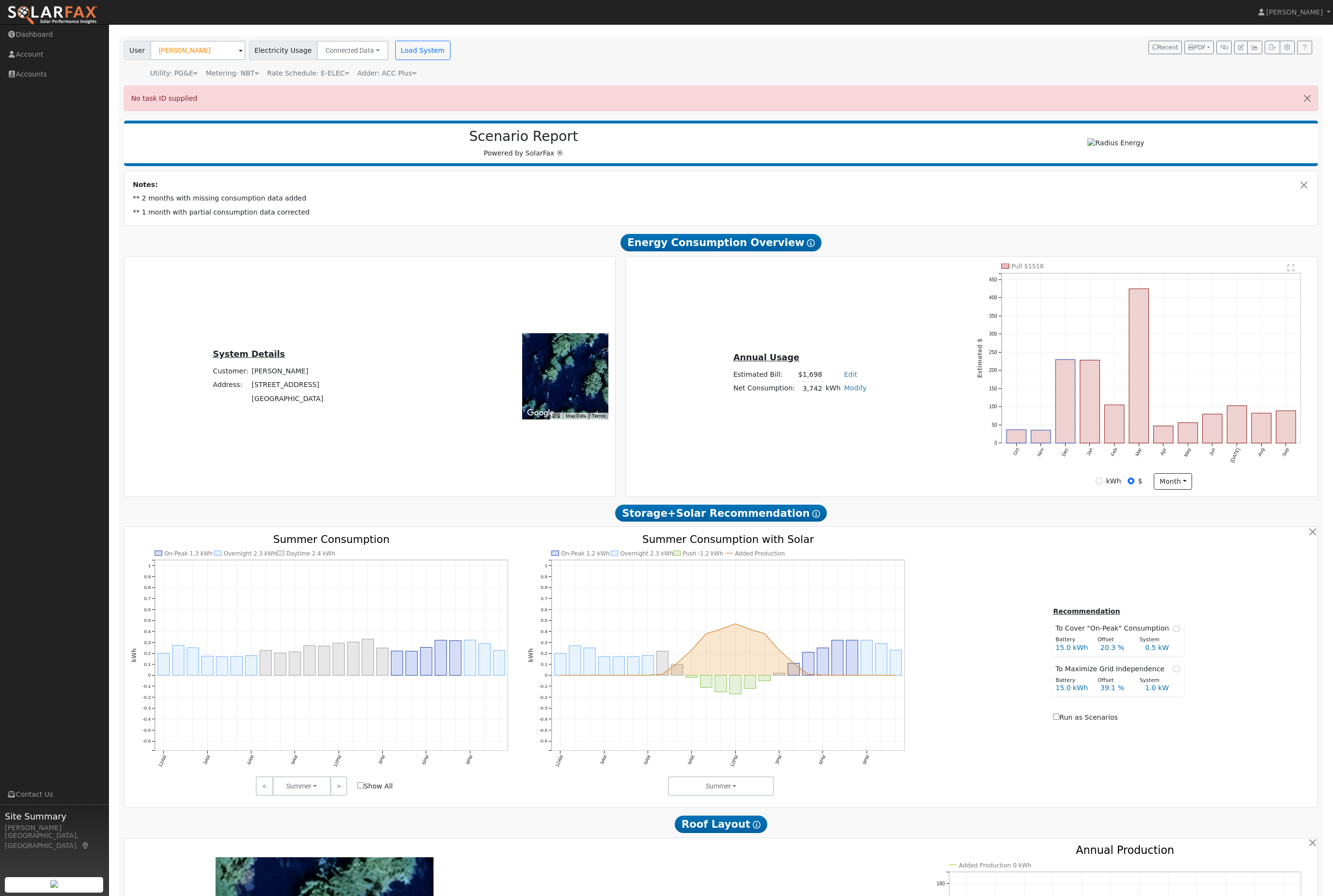
scroll to position [62, 0]
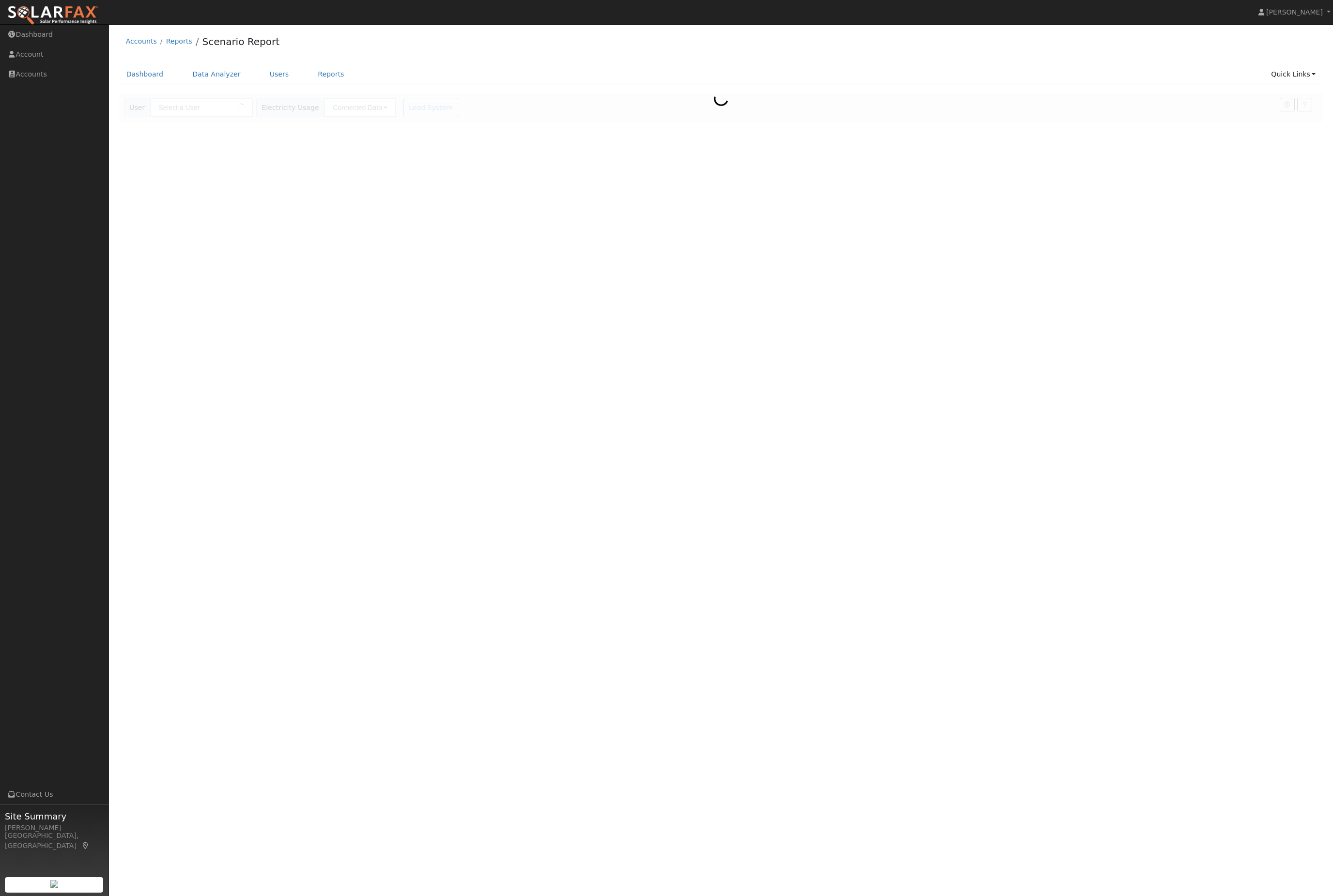
type input "[PERSON_NAME]"
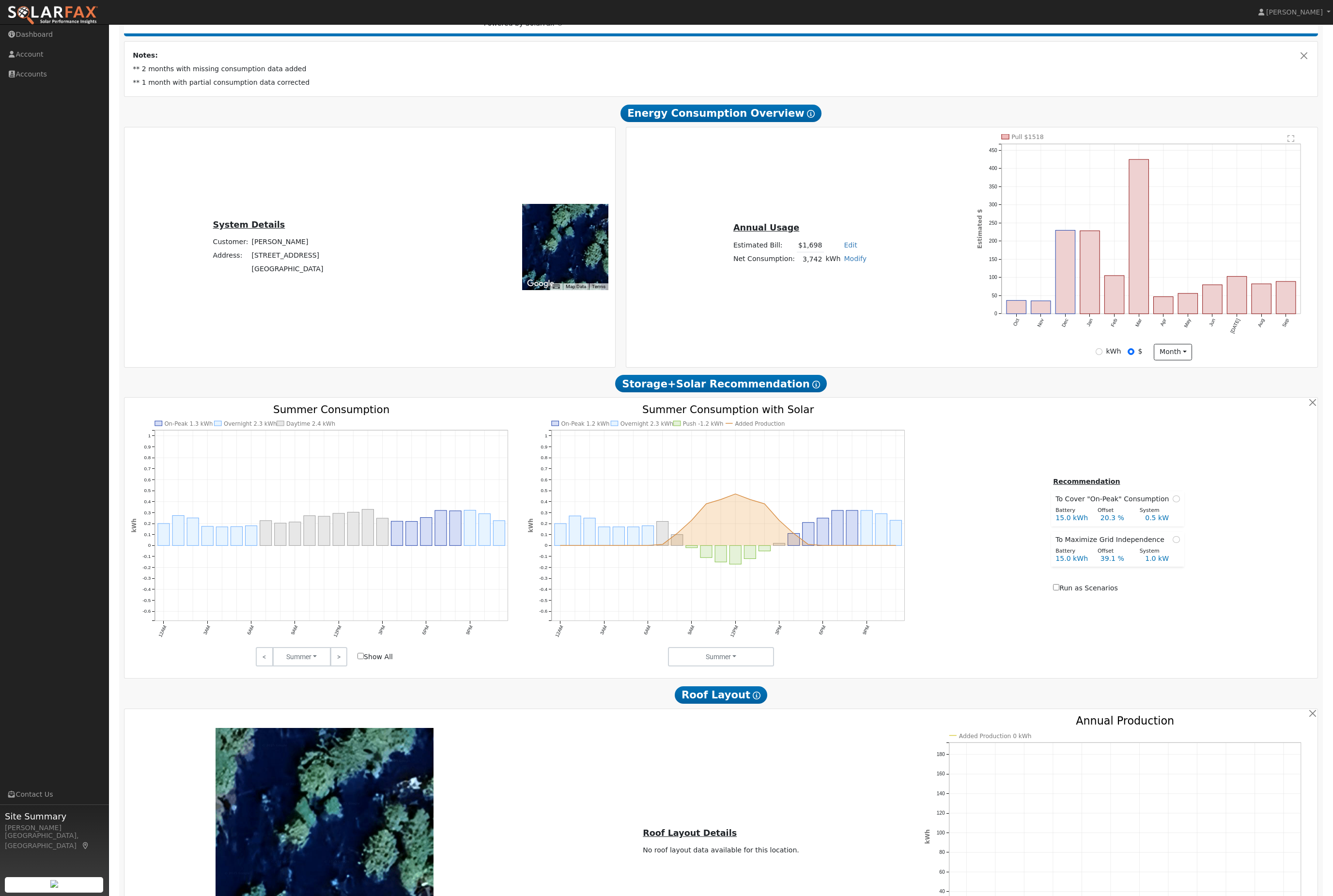
scroll to position [315, 0]
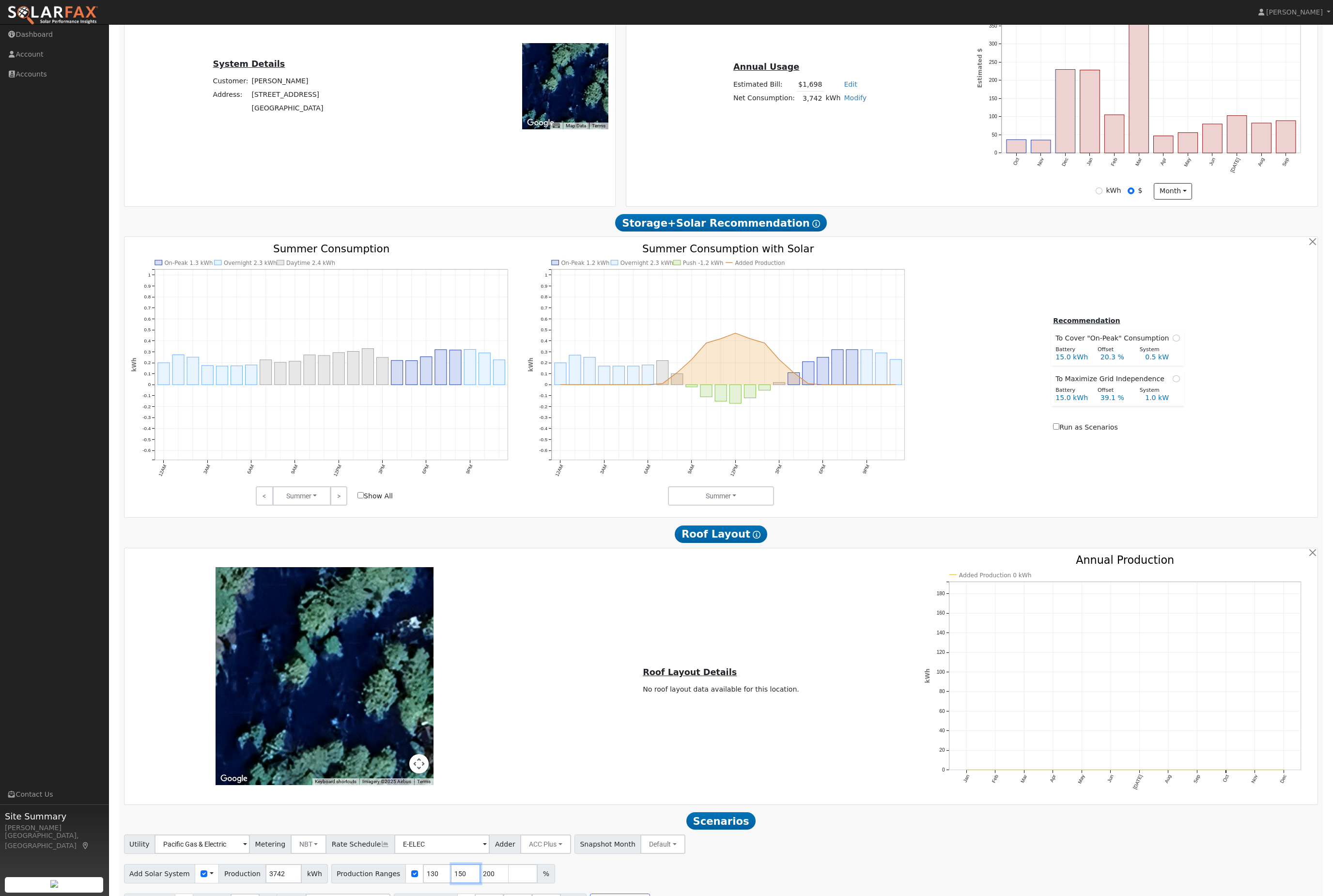
click at [481, 883] on input "150" at bounding box center [465, 874] width 29 height 19
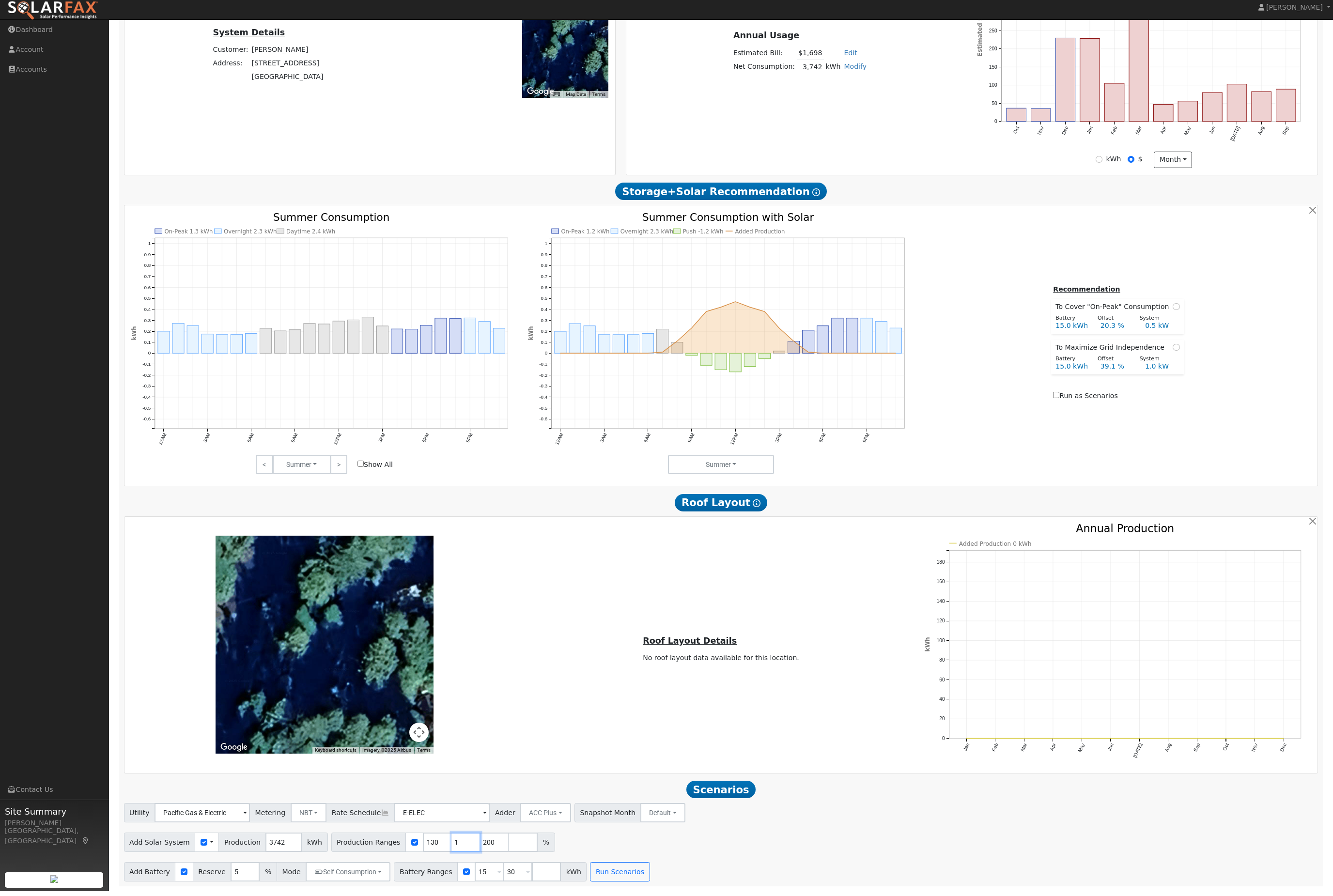
type input "200"
type input "1"
click at [440, 837] on input "130" at bounding box center [437, 847] width 29 height 19
type input "1"
type input "200"
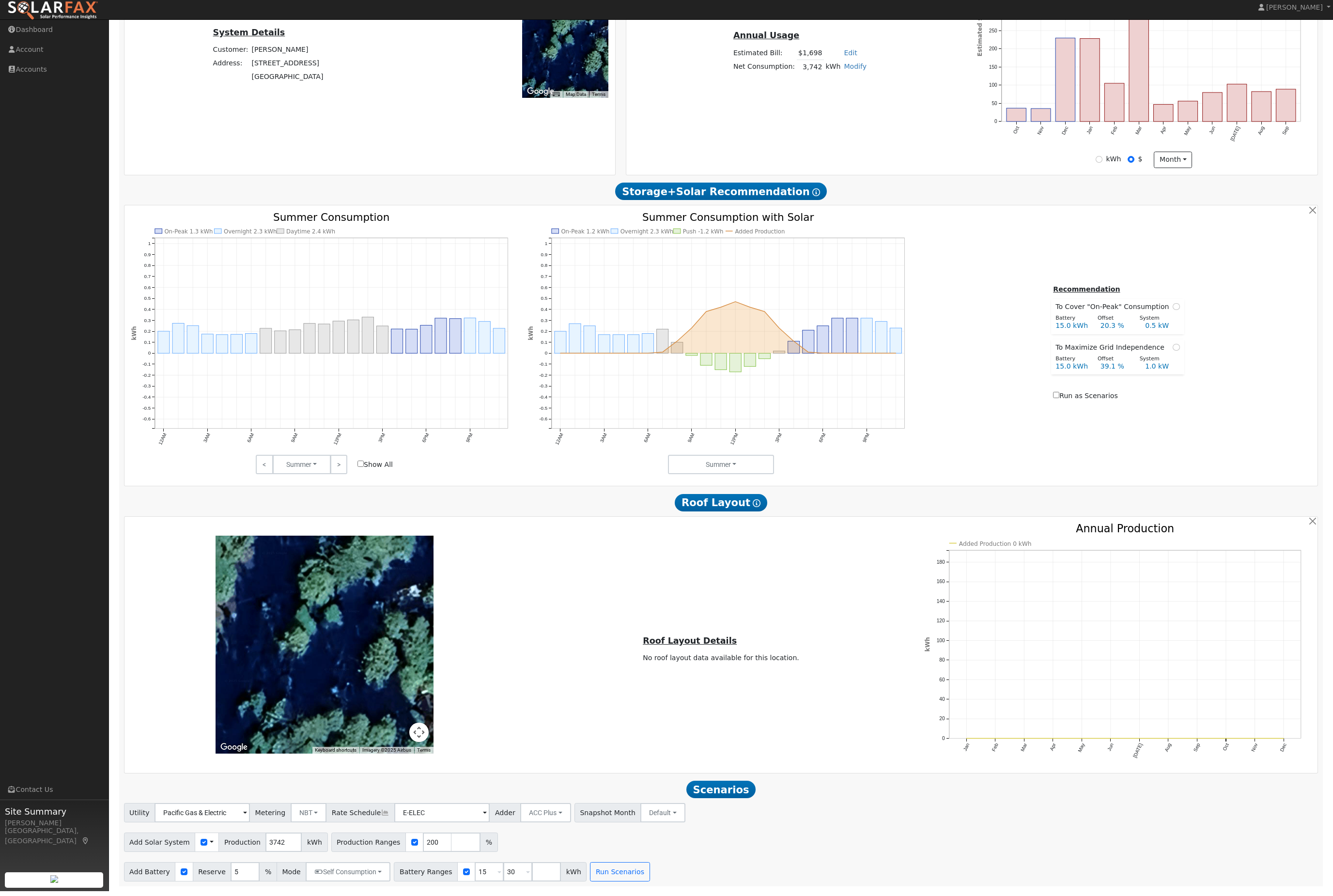
click at [533, 855] on div "Utility Pacific Gas & Electric Metering NBT NEM NBT Rate Schedule E-ELEC Adder …" at bounding box center [721, 847] width 1204 height 79
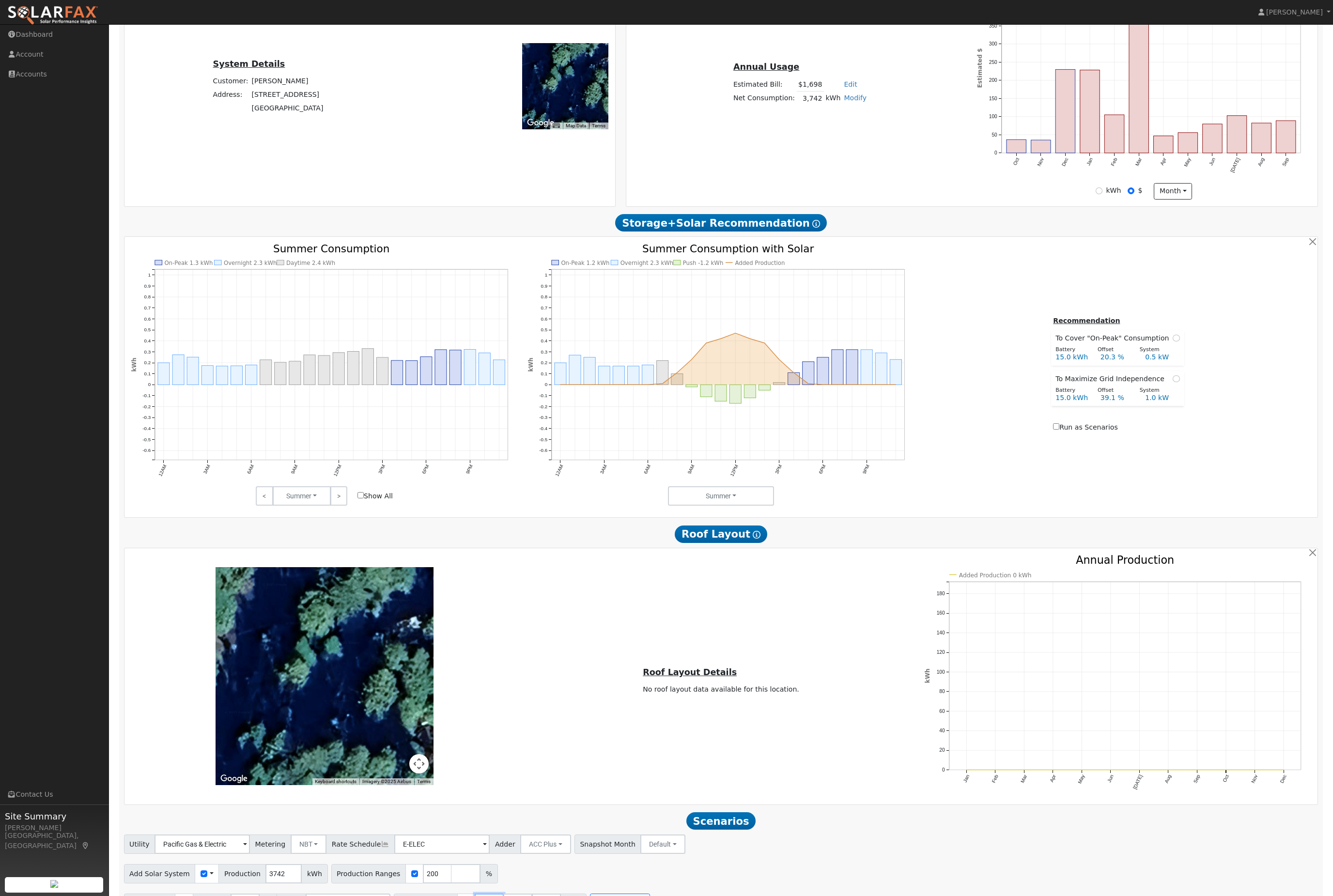
click at [504, 895] on input "15" at bounding box center [489, 903] width 29 height 19
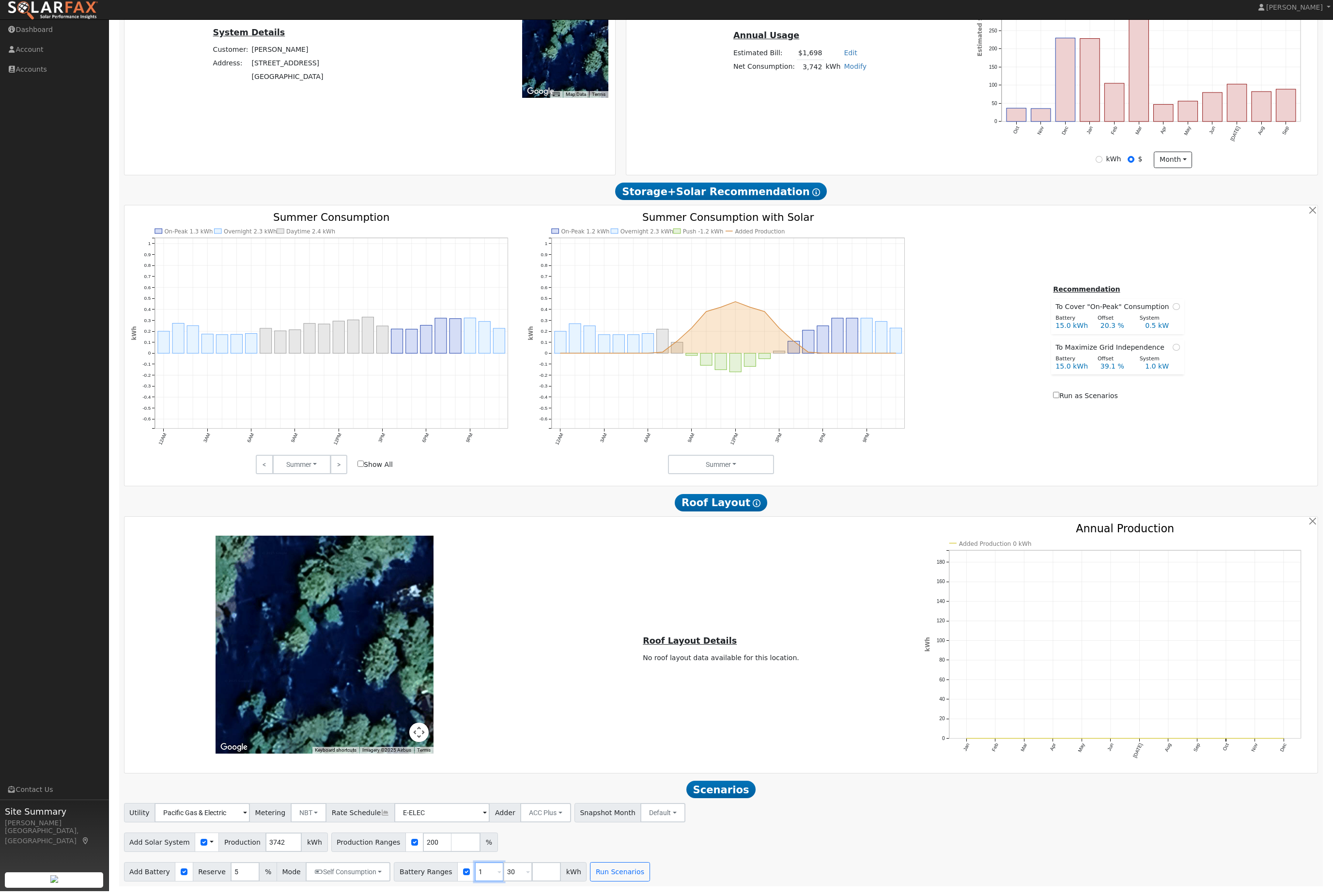
type input "30"
type input "3"
type input "13.5"
click at [621, 867] on button "Run Scenarios" at bounding box center [591, 877] width 59 height 19
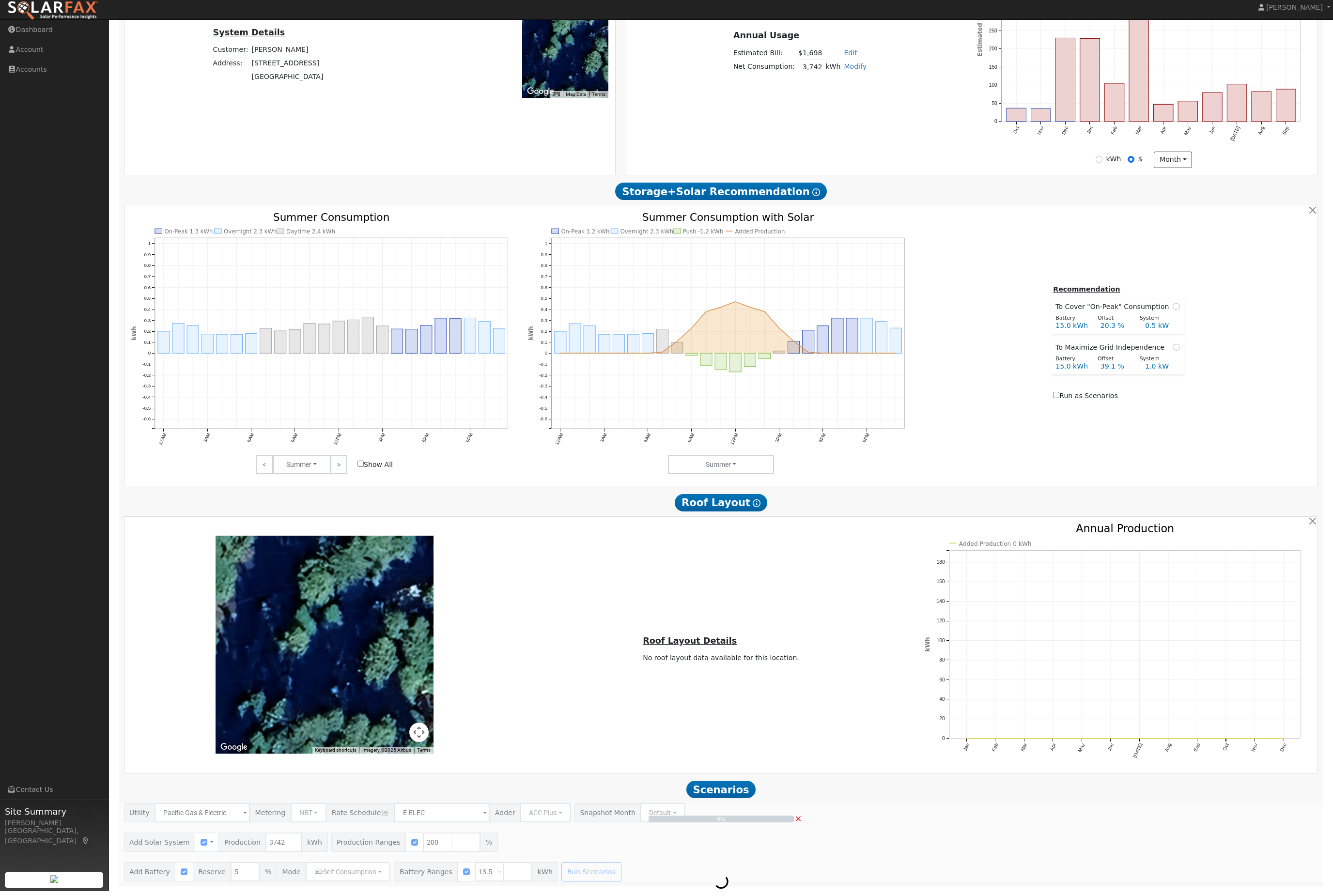
scroll to position [315, 0]
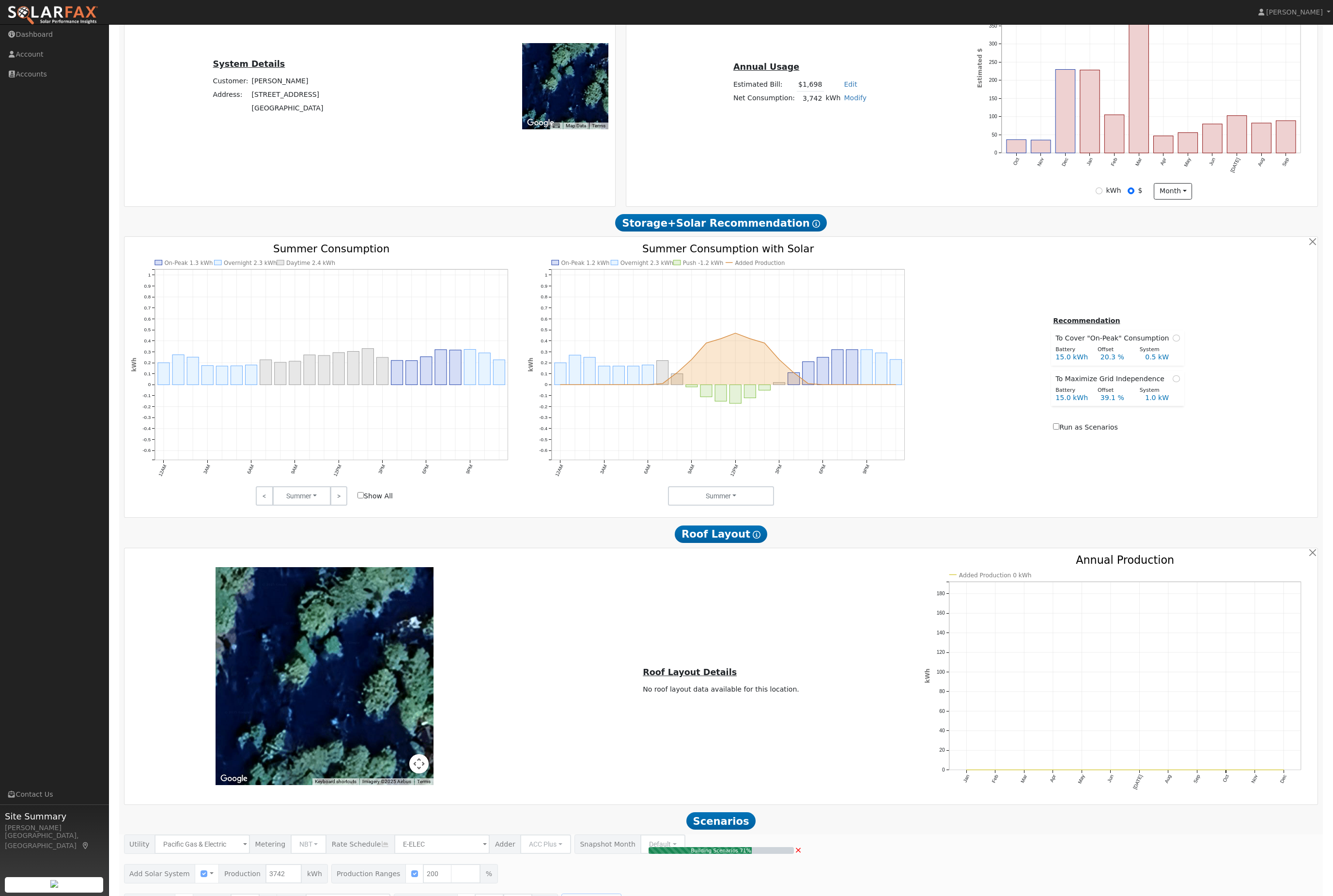
type input "5.0"
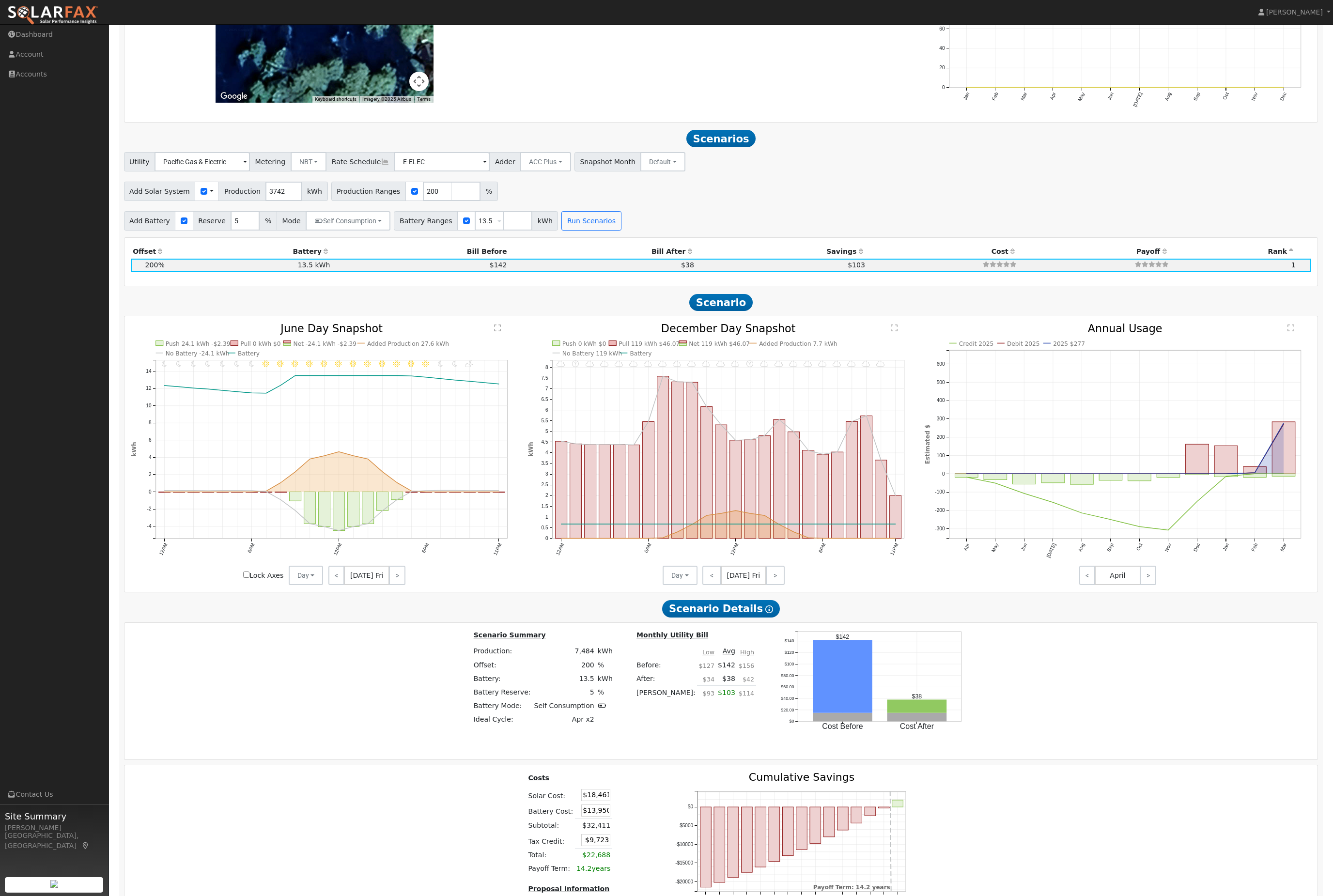
scroll to position [1126, 0]
